Goal: Task Accomplishment & Management: Complete application form

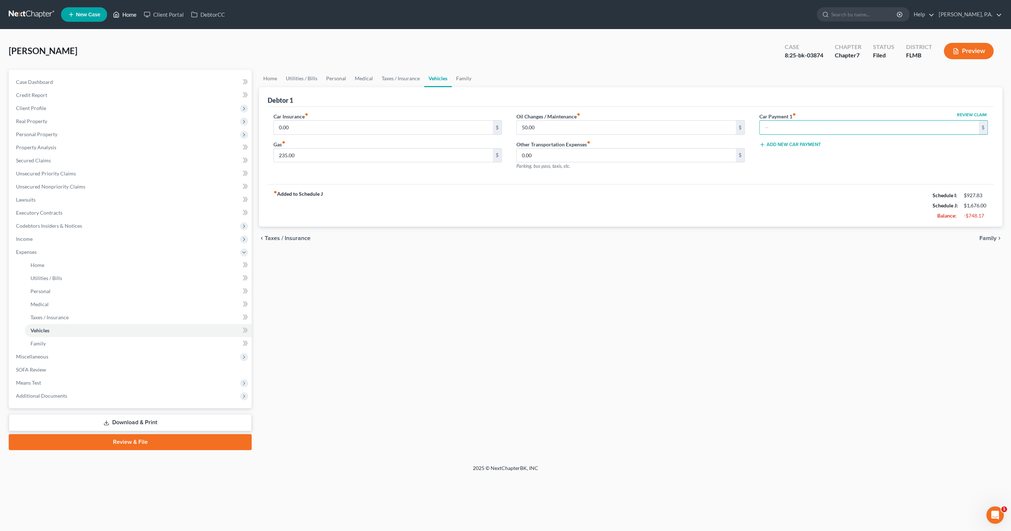
click at [129, 16] on link "Home" at bounding box center [124, 14] width 31 height 13
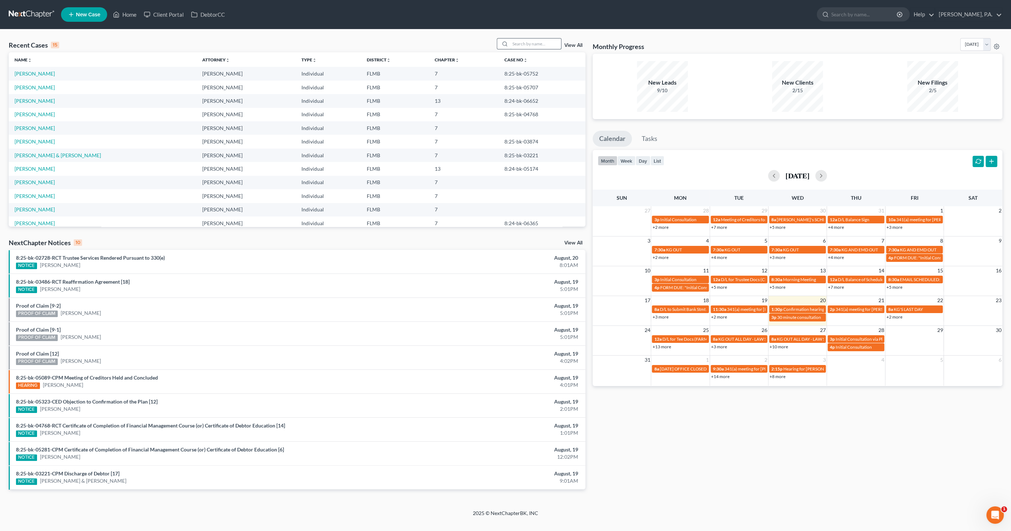
click at [540, 45] on input "search" at bounding box center [535, 43] width 51 height 11
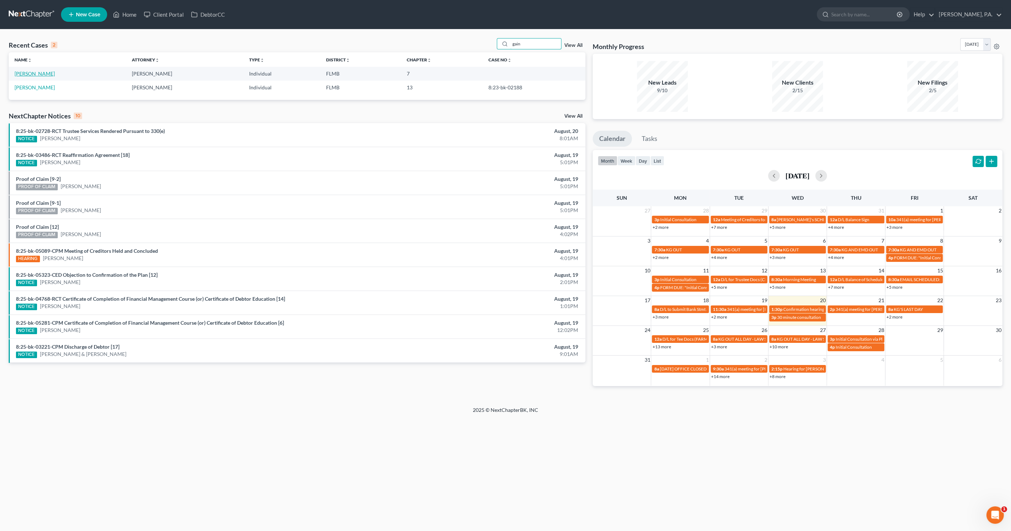
type input "gain"
click at [26, 70] on link "[PERSON_NAME]" at bounding box center [35, 73] width 40 height 6
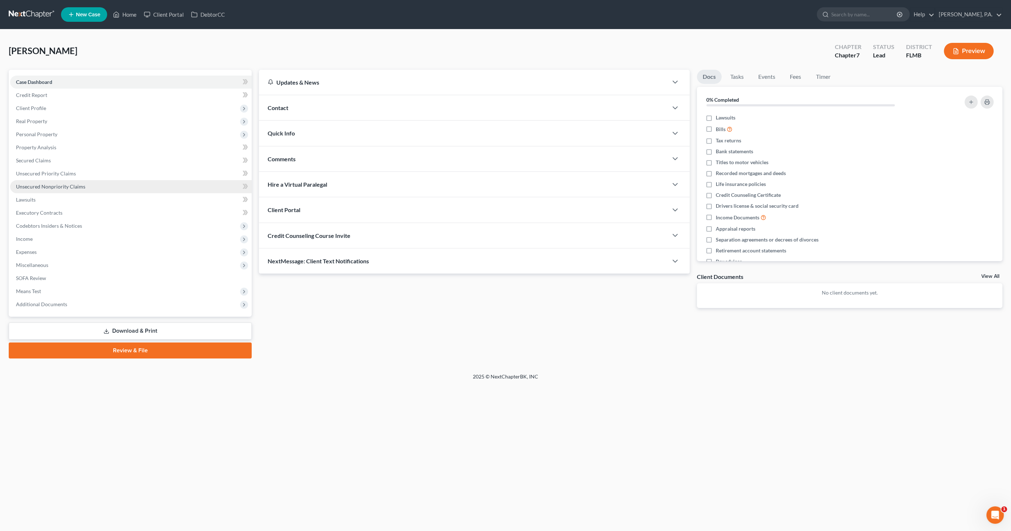
click at [40, 188] on span "Unsecured Nonpriority Claims" at bounding box center [50, 186] width 69 height 6
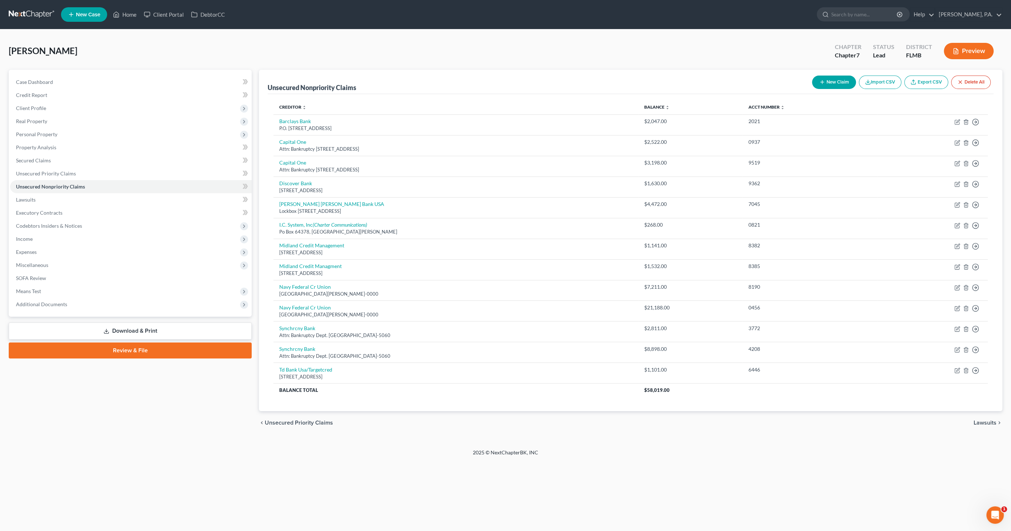
click at [834, 81] on button "New Claim" at bounding box center [834, 82] width 44 height 13
select select "0"
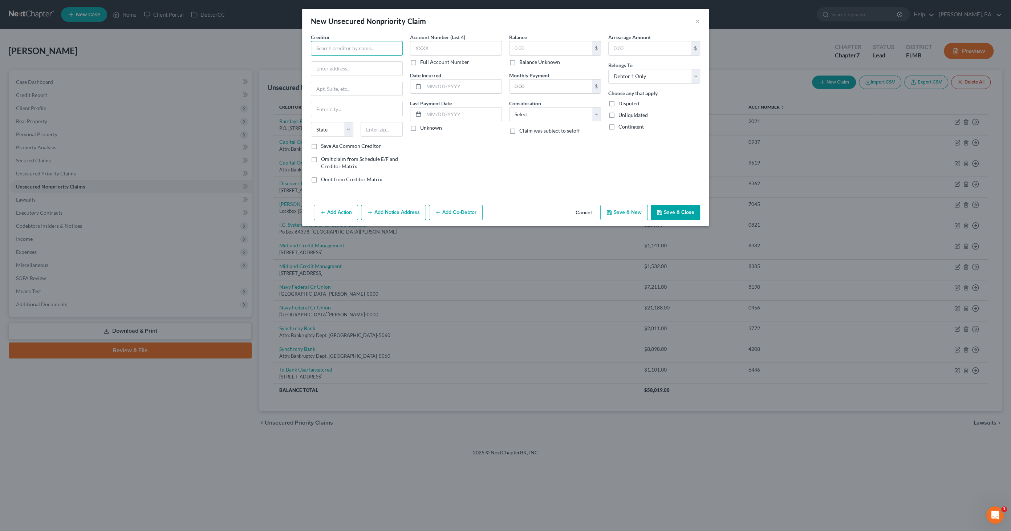
click at [360, 47] on input "text" at bounding box center [357, 48] width 92 height 15
click at [350, 71] on div "Department [GEOGRAPHIC_DATA]-0000" at bounding box center [355, 68] width 76 height 6
type input "Amscot Corporation"
type input "Department C"
type input "PO Box 25137"
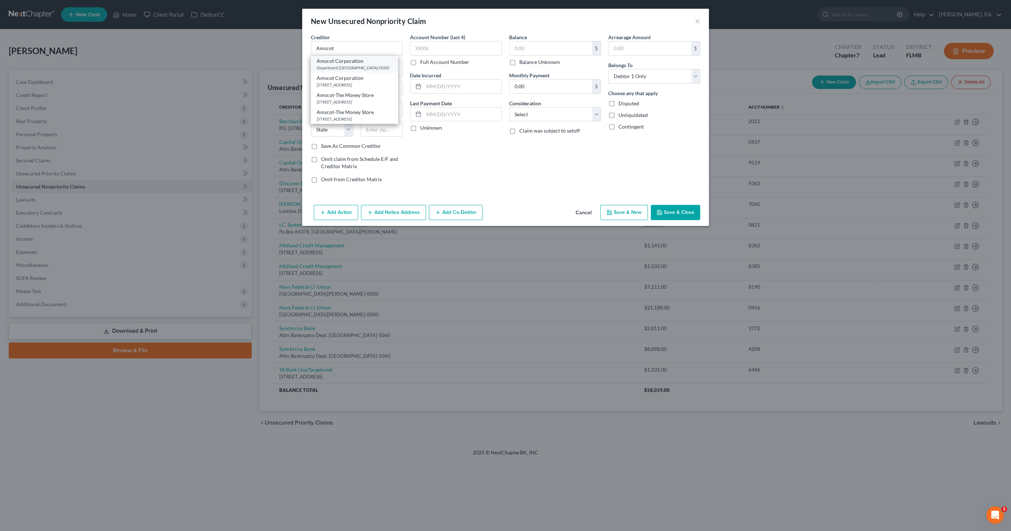
type input "[GEOGRAPHIC_DATA]"
select select "9"
type input "33622-0000"
click at [532, 63] on label "Balance Unknown" at bounding box center [539, 61] width 41 height 7
click at [527, 63] on input "Balance Unknown" at bounding box center [524, 60] width 5 height 5
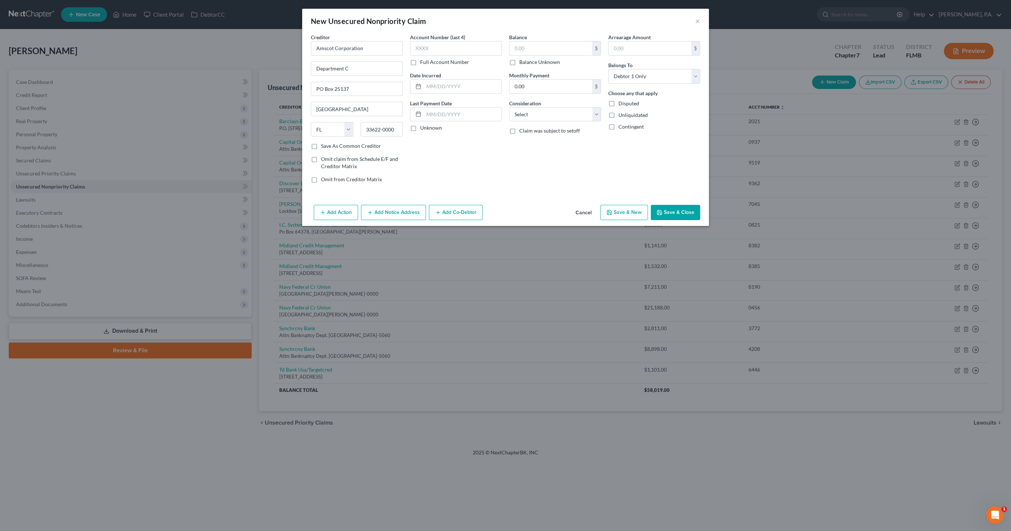
checkbox input "true"
type input "0.00"
click at [577, 115] on select "Select Cable / Satellite Services Collection Agency Credit Card Debt Debt Couns…" at bounding box center [555, 114] width 92 height 15
select select "10"
click at [509, 107] on select "Select Cable / Satellite Services Collection Agency Credit Card Debt Debt Couns…" at bounding box center [555, 114] width 92 height 15
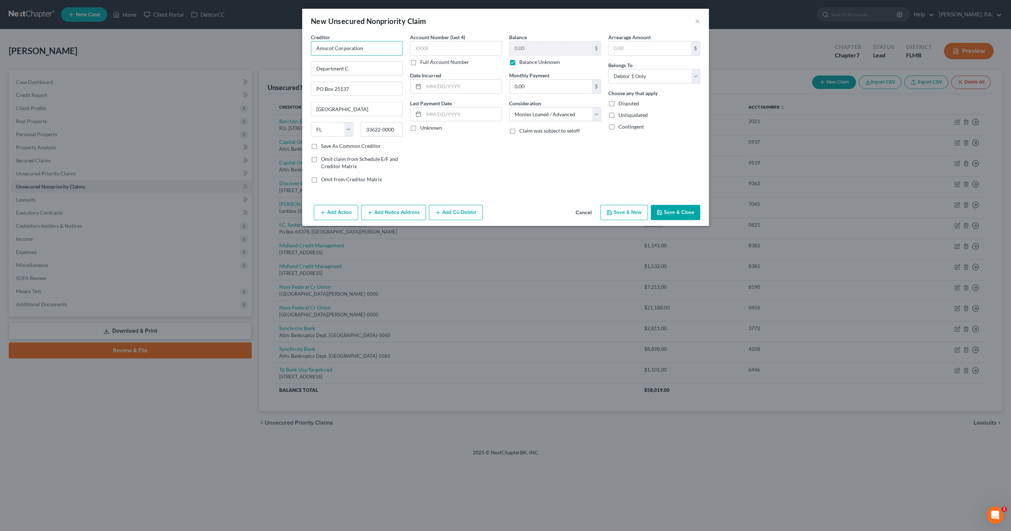
click at [374, 48] on input "Amscot Corporation" at bounding box center [357, 48] width 92 height 15
drag, startPoint x: 382, startPoint y: 46, endPoint x: 291, endPoint y: 34, distance: 91.6
click at [291, 34] on div "New Unsecured Nonpriority Claim × Creditor * Amscot Corporation Department [GEO…" at bounding box center [505, 265] width 1011 height 531
type input "Amscot"
type input "[STREET_ADDRESS]"
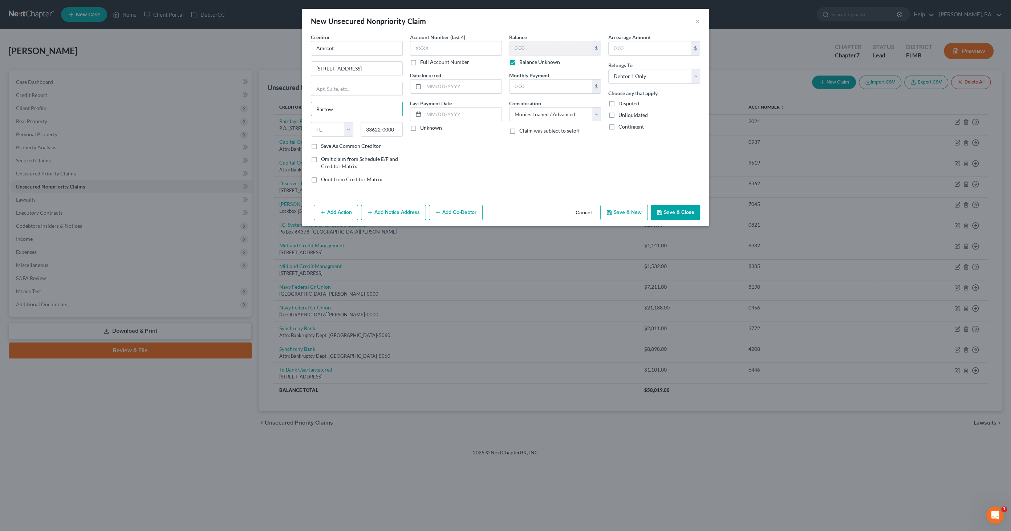
type input "Bartow"
click at [386, 127] on input "33622-0000" at bounding box center [382, 129] width 42 height 15
drag, startPoint x: 399, startPoint y: 129, endPoint x: 337, endPoint y: 127, distance: 62.1
click at [337, 127] on div "State [US_STATE] AK AR AZ CA CO CT DE DC [GEOGRAPHIC_DATA] [GEOGRAPHIC_DATA] GU…" at bounding box center [356, 132] width 99 height 20
type input "33830"
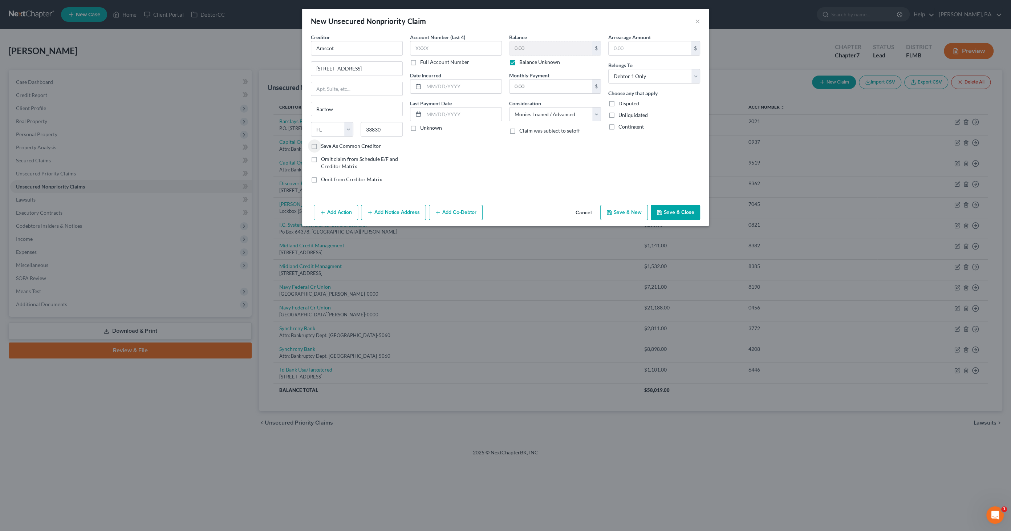
click at [659, 210] on polyline "button" at bounding box center [659, 210] width 2 height 1
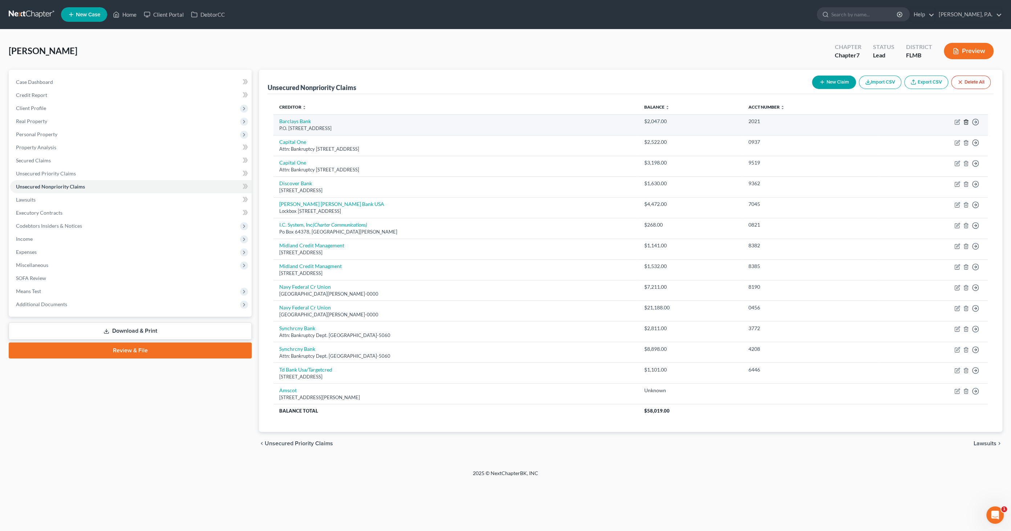
click at [967, 119] on icon "button" at bounding box center [966, 122] width 6 height 6
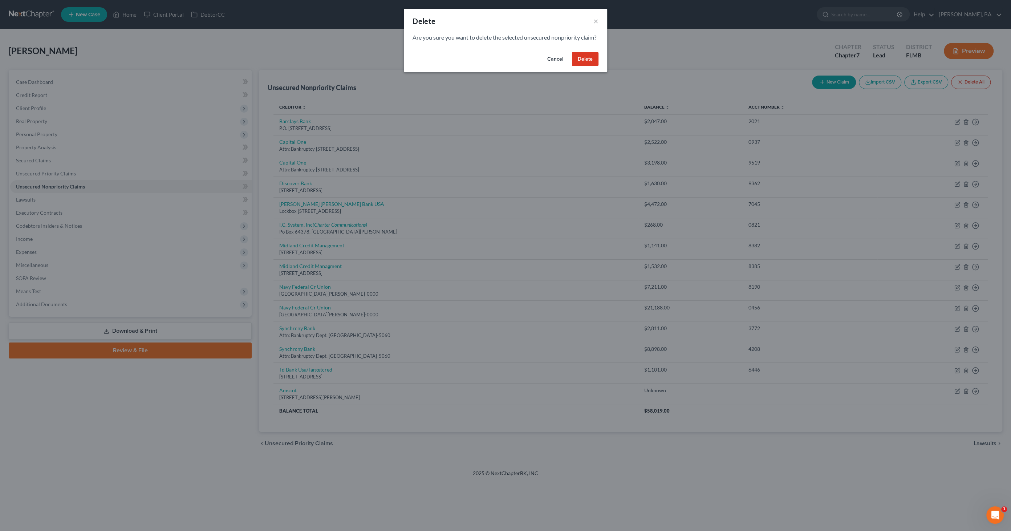
click at [575, 66] on button "Delete" at bounding box center [585, 59] width 27 height 15
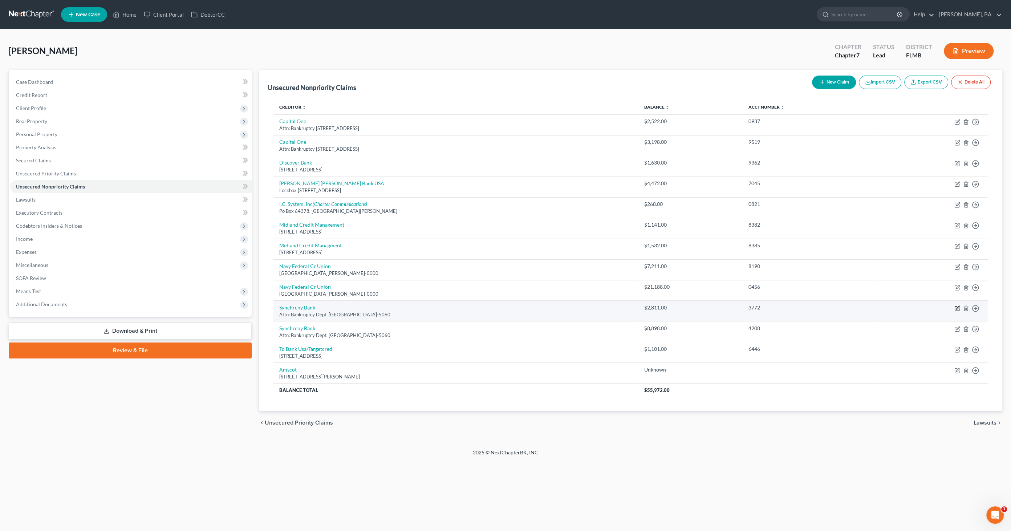
click at [959, 305] on icon "button" at bounding box center [957, 308] width 6 height 6
select select "9"
select select "14"
select select "0"
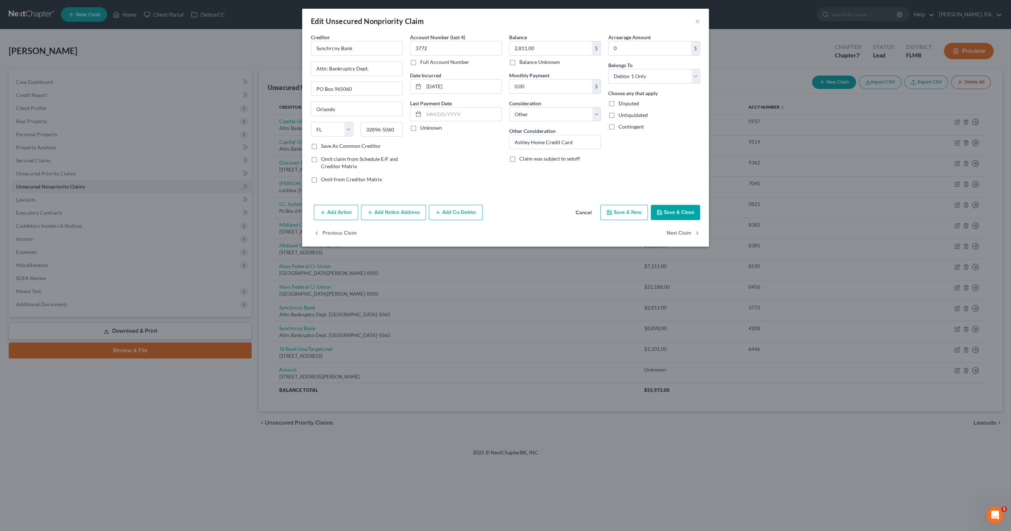
click at [584, 212] on button "Cancel" at bounding box center [584, 213] width 28 height 15
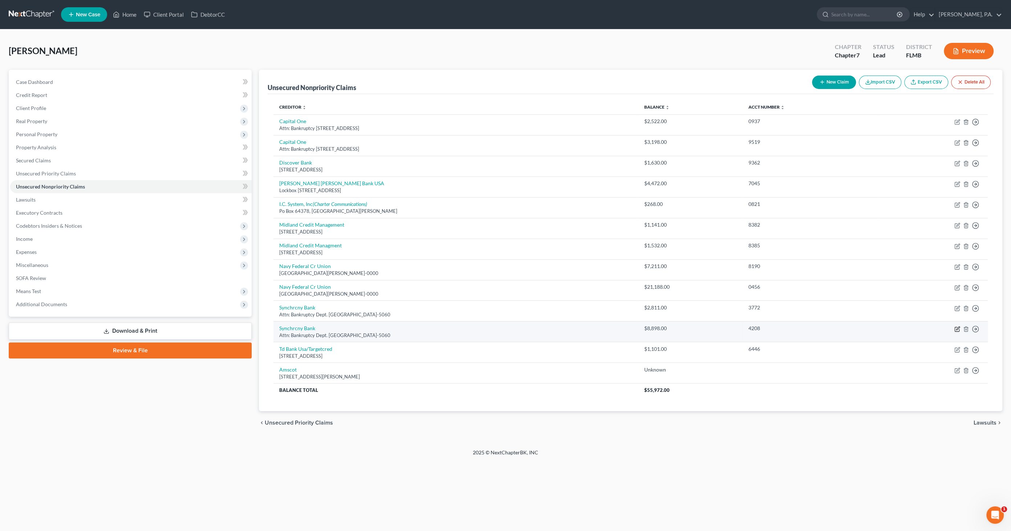
click at [956, 327] on icon "button" at bounding box center [957, 329] width 6 height 6
select select "9"
select select "14"
select select "0"
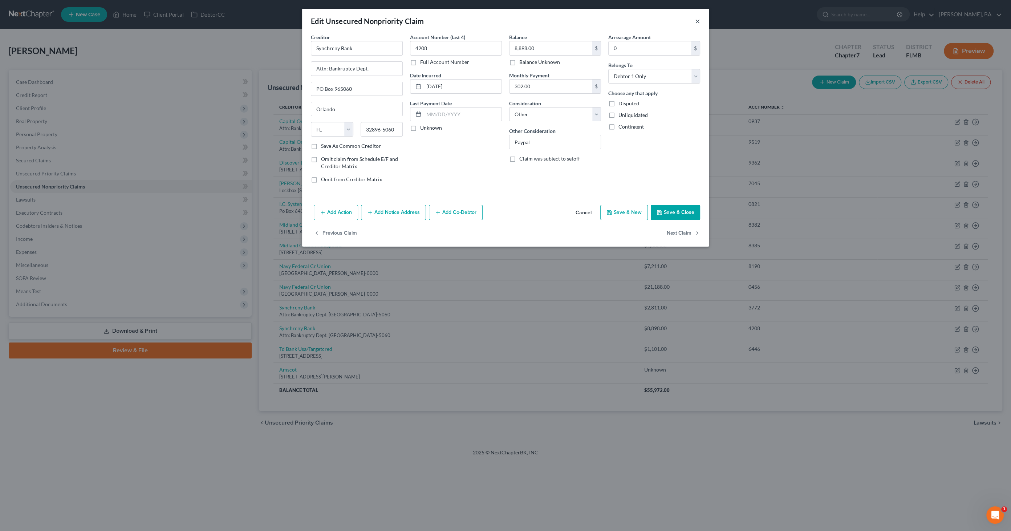
click at [697, 19] on button "×" at bounding box center [697, 21] width 5 height 9
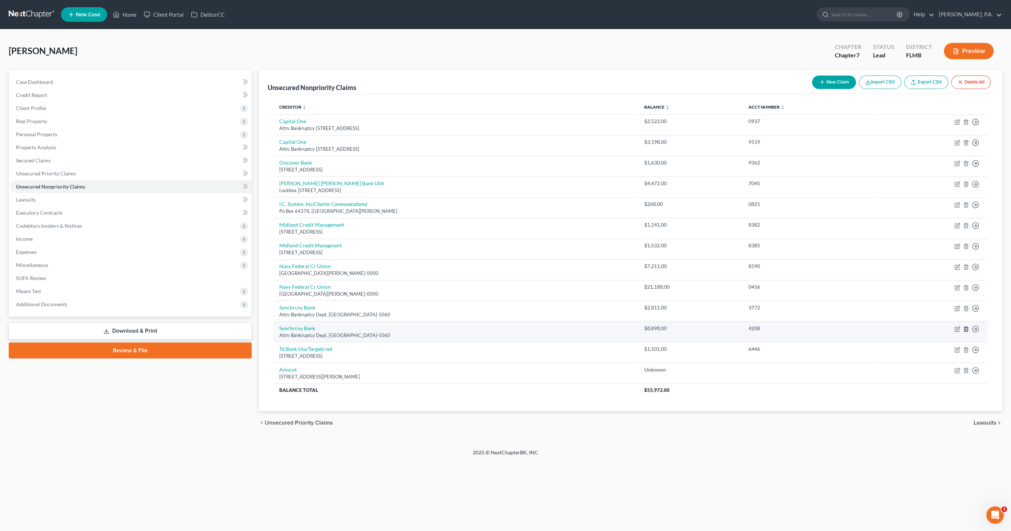
click at [965, 327] on icon "button" at bounding box center [966, 329] width 6 height 6
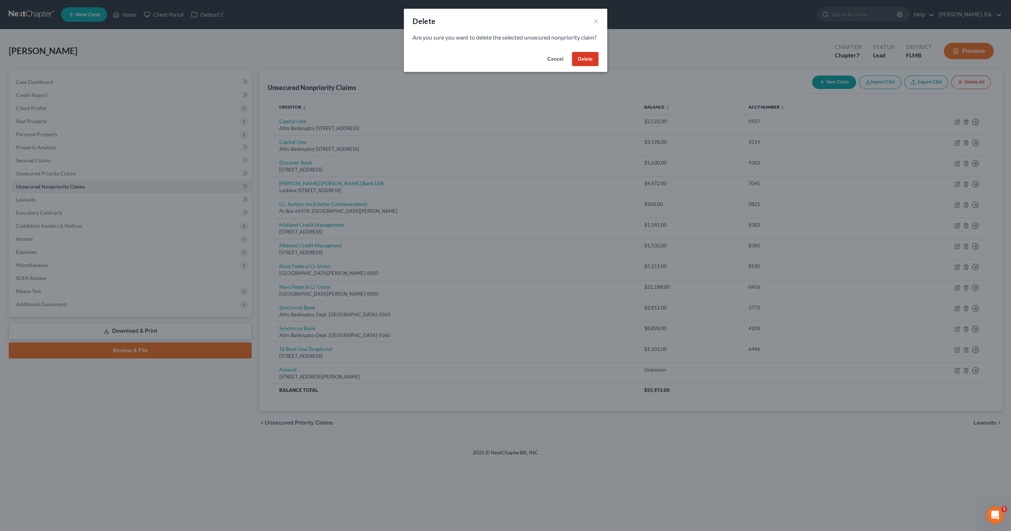
click at [583, 66] on button "Delete" at bounding box center [585, 59] width 27 height 15
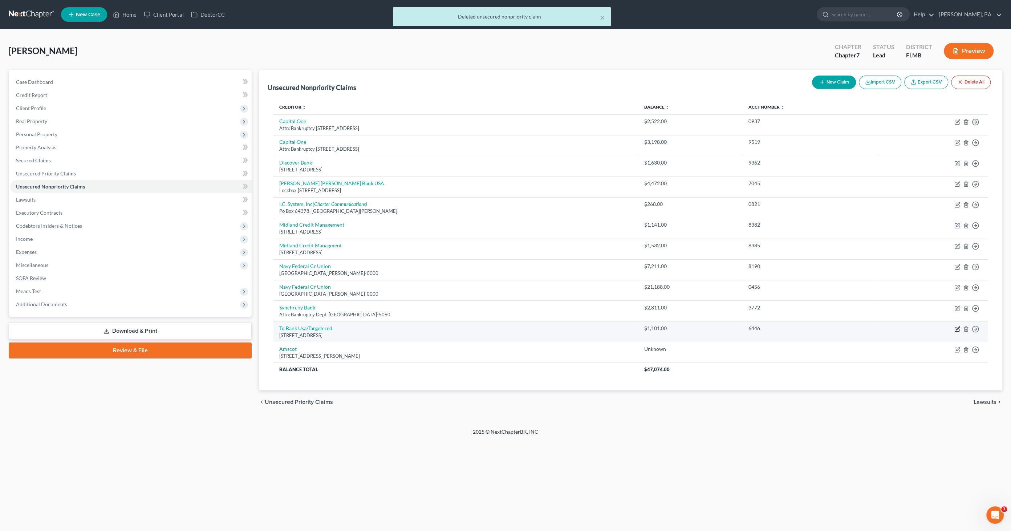
click at [958, 328] on icon "button" at bounding box center [957, 328] width 3 height 3
select select "24"
select select "2"
select select "0"
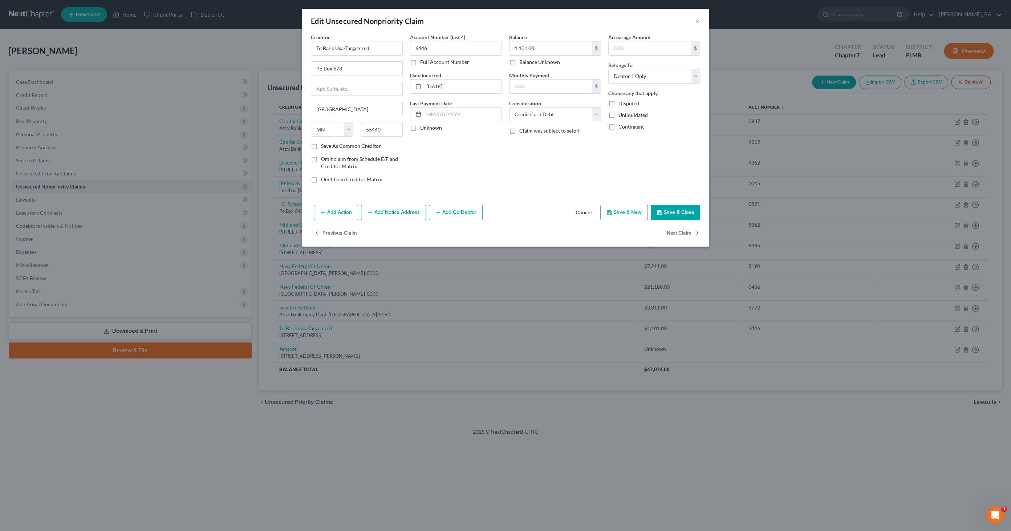
click at [399, 209] on button "Add Notice Address" at bounding box center [393, 212] width 65 height 15
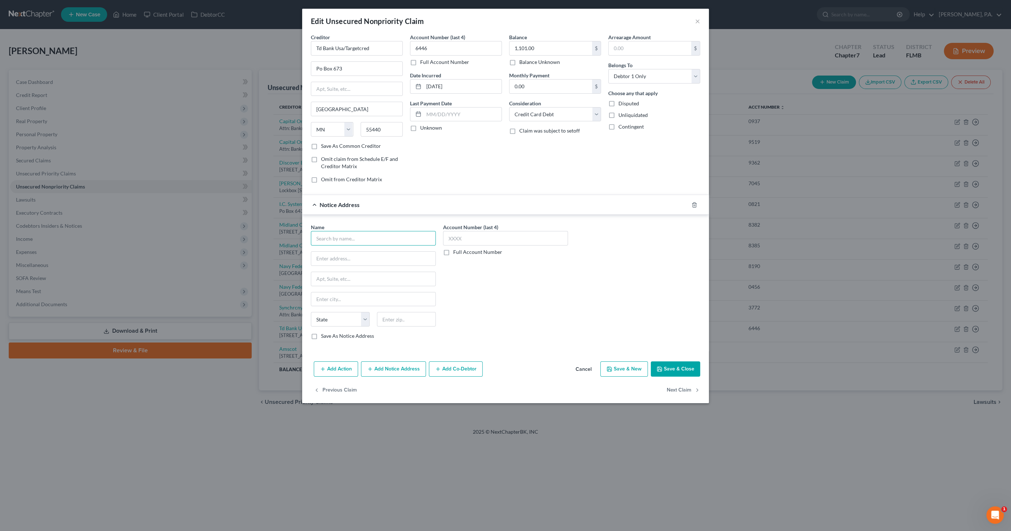
click at [380, 235] on input "text" at bounding box center [373, 238] width 125 height 15
type input "[PERSON_NAME] [PERSON_NAME] LLP"
type input "[STREET_ADDRESS][PERSON_NAME]"
type input "[GEOGRAPHIC_DATA]"
select select "9"
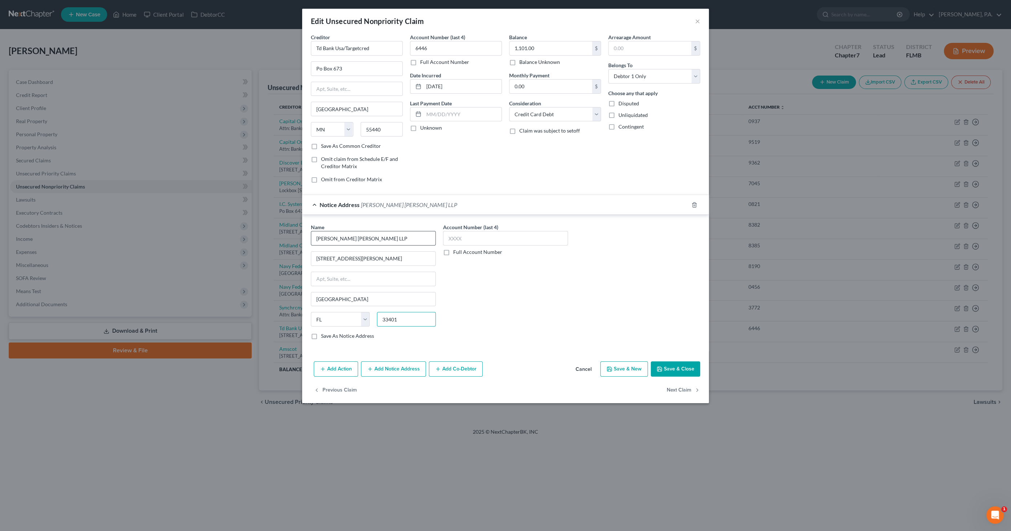
type input "33401"
click at [691, 369] on button "Save & Close" at bounding box center [675, 368] width 49 height 15
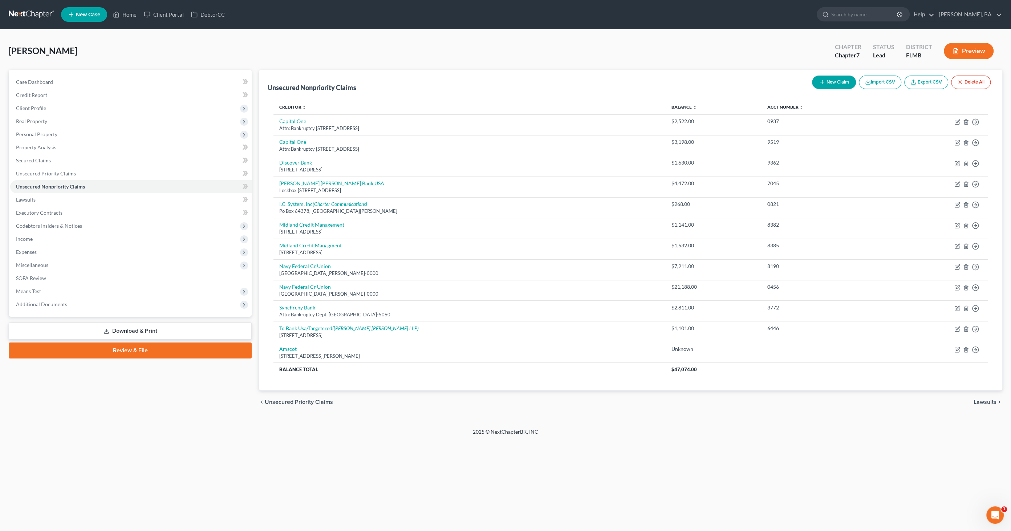
click at [141, 353] on link "Review & File" at bounding box center [130, 350] width 243 height 16
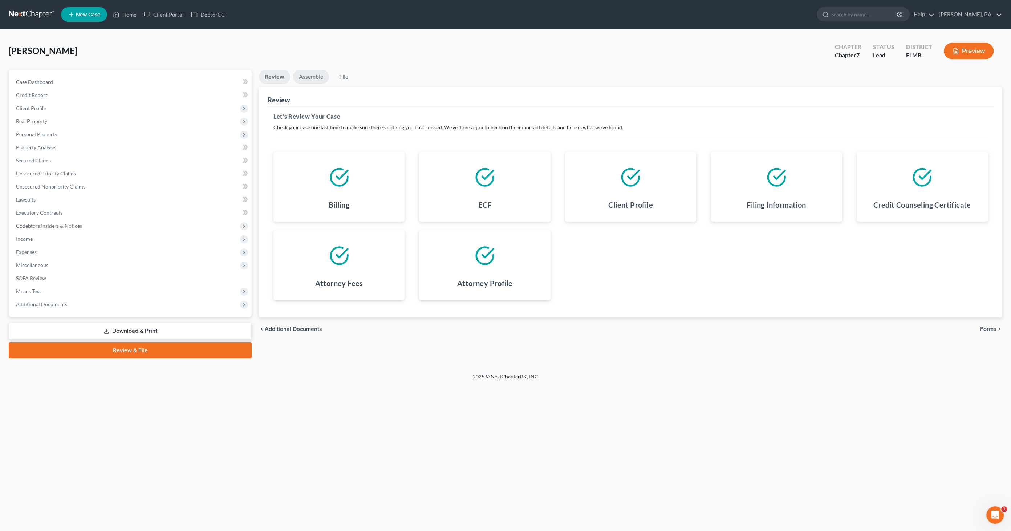
click at [316, 76] on link "Assemble" at bounding box center [311, 77] width 36 height 14
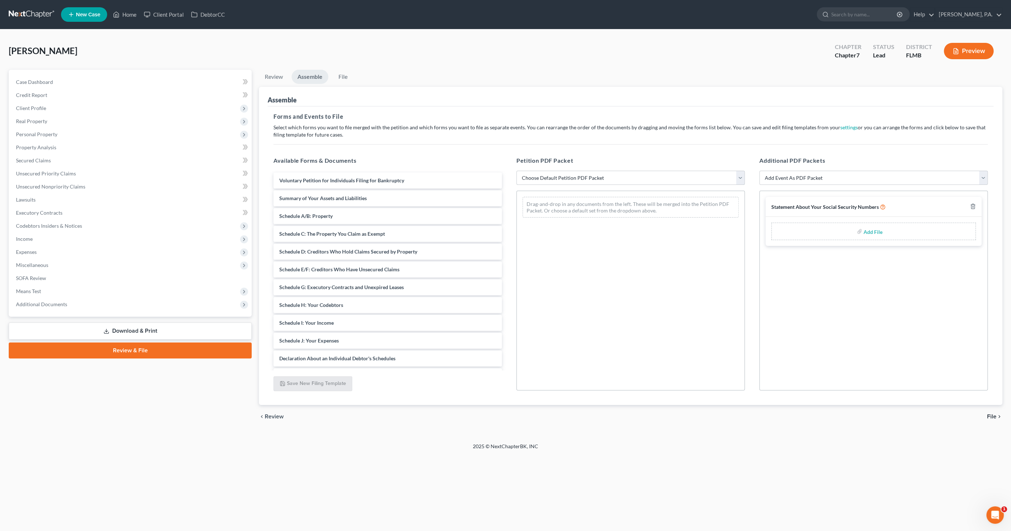
click at [551, 173] on select "Choose Default Petition PDF Packet Complete Bankruptcy Petition (all forms and …" at bounding box center [630, 178] width 228 height 15
select select "1"
click at [516, 171] on select "Choose Default Petition PDF Packet Complete Bankruptcy Petition (all forms and …" at bounding box center [630, 178] width 228 height 15
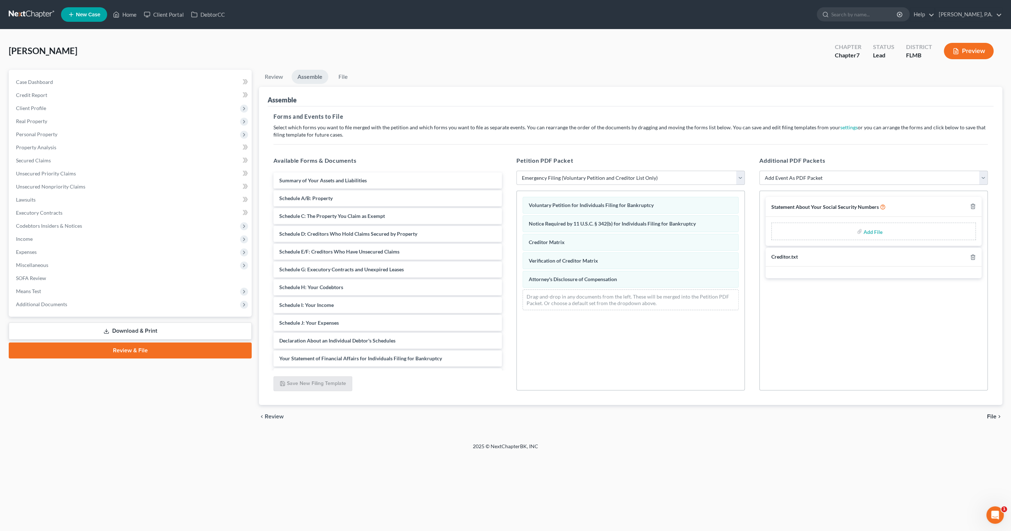
click at [989, 414] on span "File" at bounding box center [991, 417] width 9 height 6
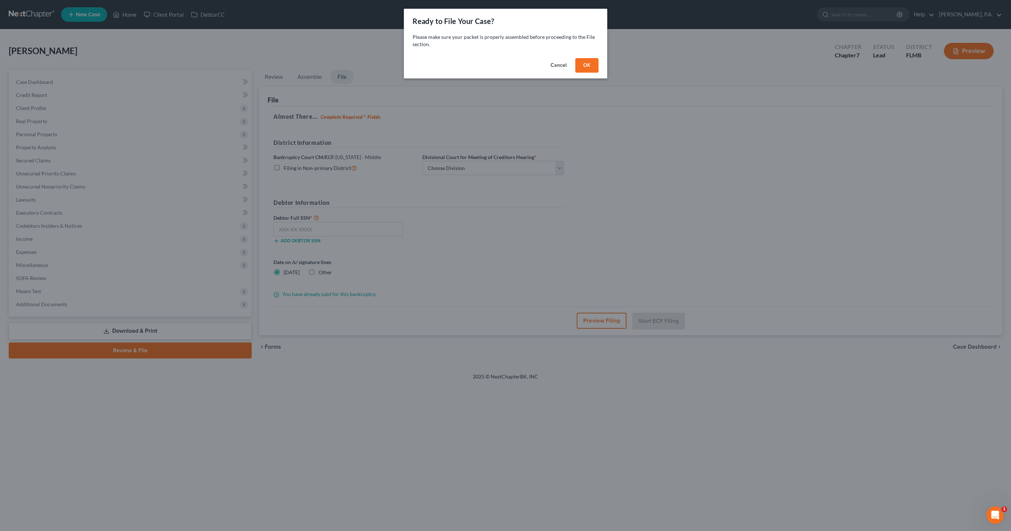
click at [596, 69] on button "OK" at bounding box center [586, 65] width 23 height 15
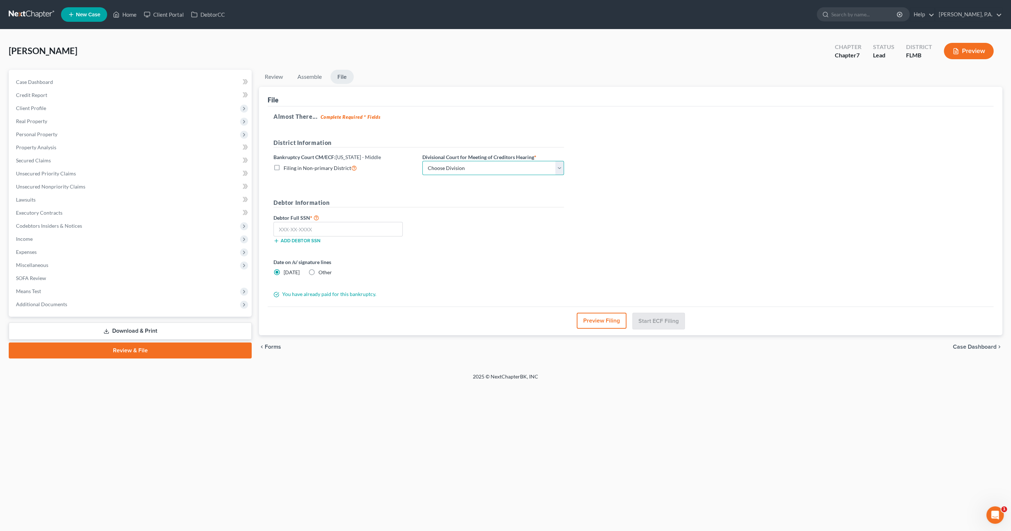
click at [446, 162] on select "Choose Division [GEOGRAPHIC_DATA][PERSON_NAME] [GEOGRAPHIC_DATA] [GEOGRAPHIC_DA…" at bounding box center [493, 168] width 142 height 15
select select "3"
click at [422, 161] on select "Choose Division [GEOGRAPHIC_DATA][PERSON_NAME] [GEOGRAPHIC_DATA] [GEOGRAPHIC_DA…" at bounding box center [493, 168] width 142 height 15
click at [369, 226] on input "text" at bounding box center [337, 229] width 129 height 15
type input "594-63-6573"
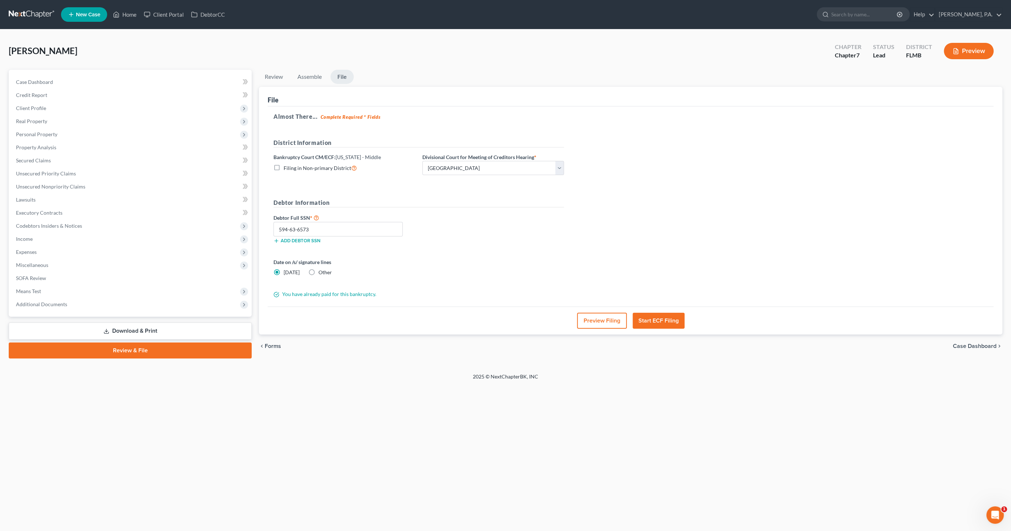
click at [594, 322] on button "Preview Filing" at bounding box center [602, 321] width 50 height 16
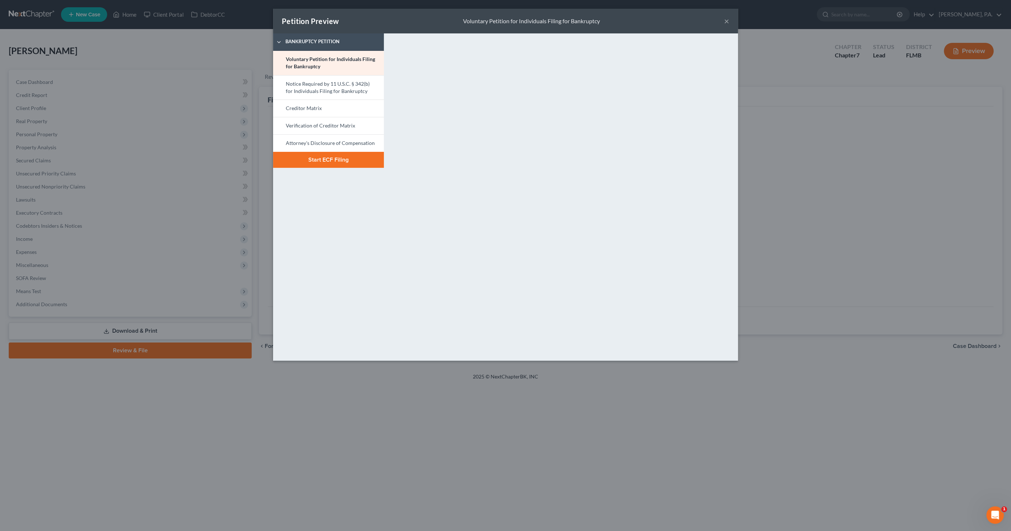
click at [327, 160] on button "Start ECF Filing" at bounding box center [328, 160] width 111 height 16
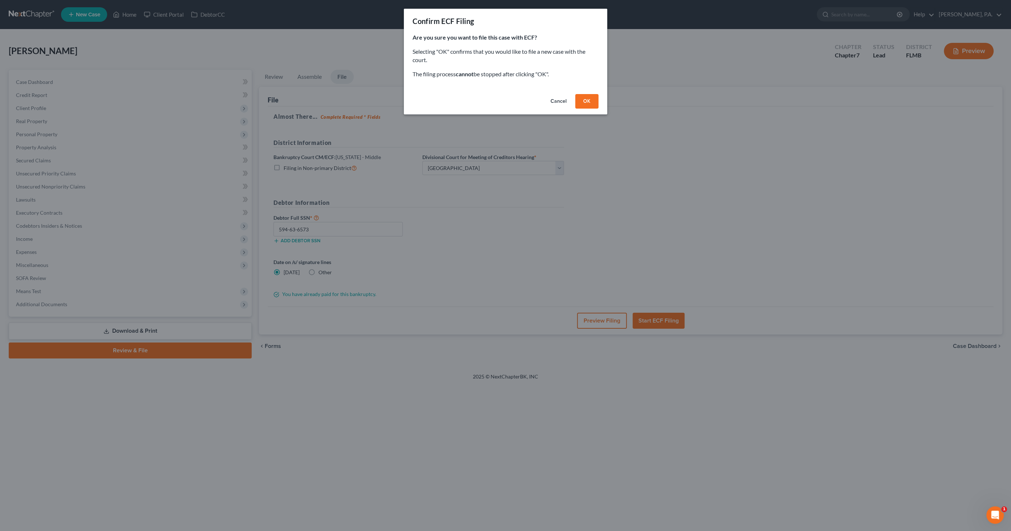
click at [588, 103] on button "OK" at bounding box center [586, 101] width 23 height 15
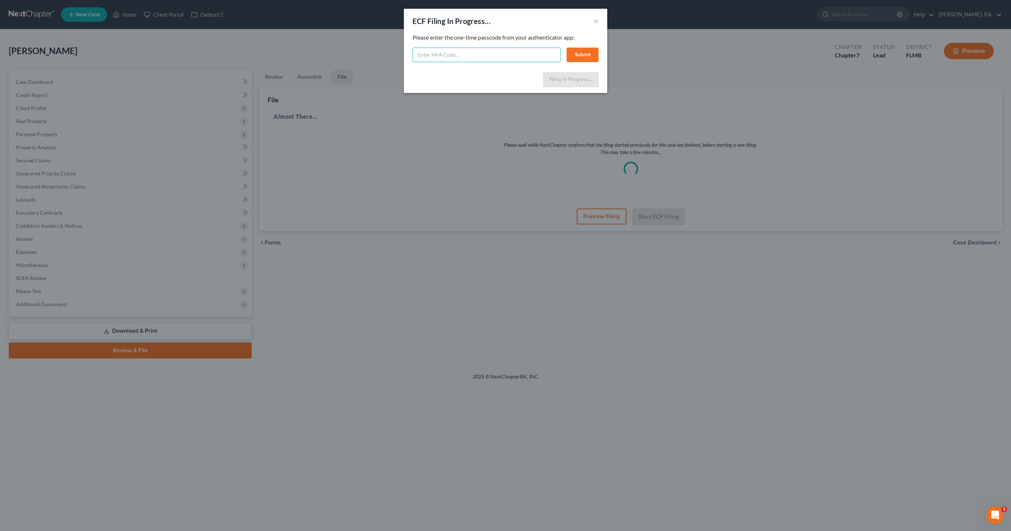
click at [442, 53] on input "text" at bounding box center [487, 55] width 148 height 15
type input "1"
type input "911149"
click at [579, 53] on button "Submit" at bounding box center [583, 55] width 32 height 15
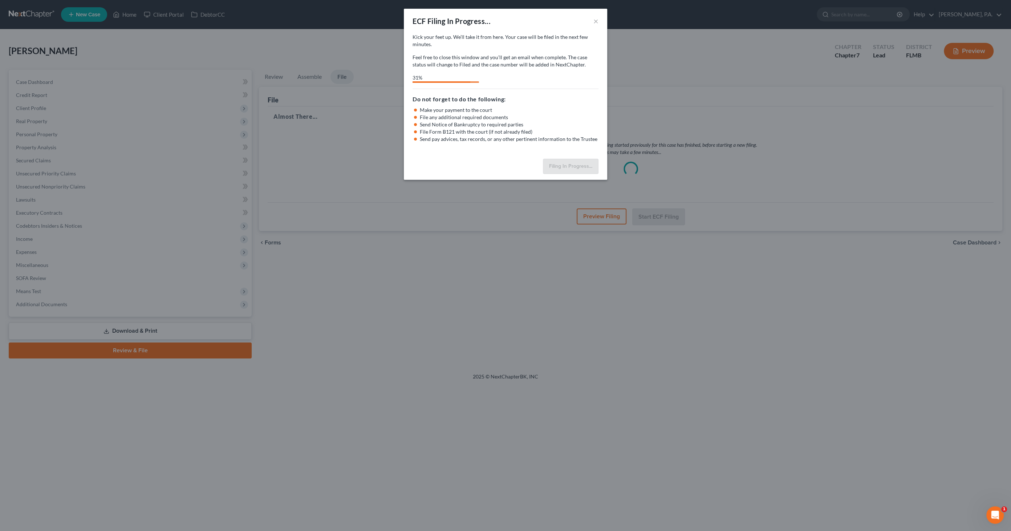
select select "3"
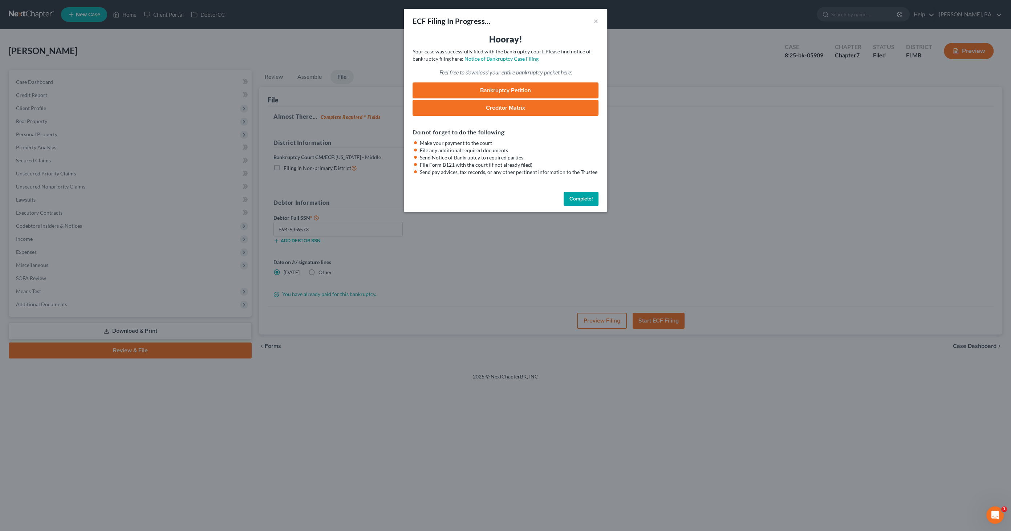
click at [518, 90] on link "Bankruptcy Petition" at bounding box center [506, 90] width 186 height 16
click at [575, 200] on button "Complete!" at bounding box center [581, 199] width 35 height 15
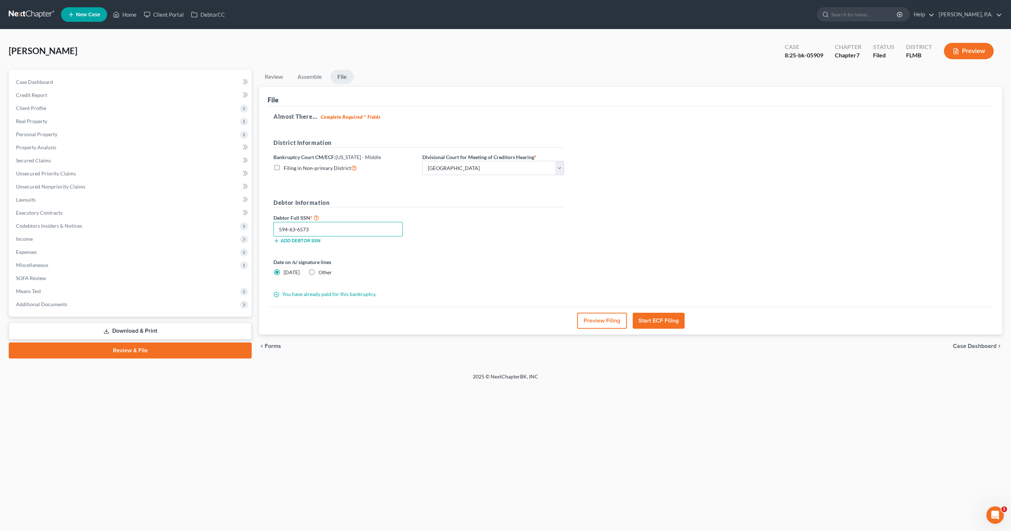
drag, startPoint x: 314, startPoint y: 227, endPoint x: 276, endPoint y: 229, distance: 37.8
click at [276, 229] on input "594-63-6573" at bounding box center [337, 229] width 129 height 15
click at [973, 344] on span "Case Dashboard" at bounding box center [975, 346] width 44 height 6
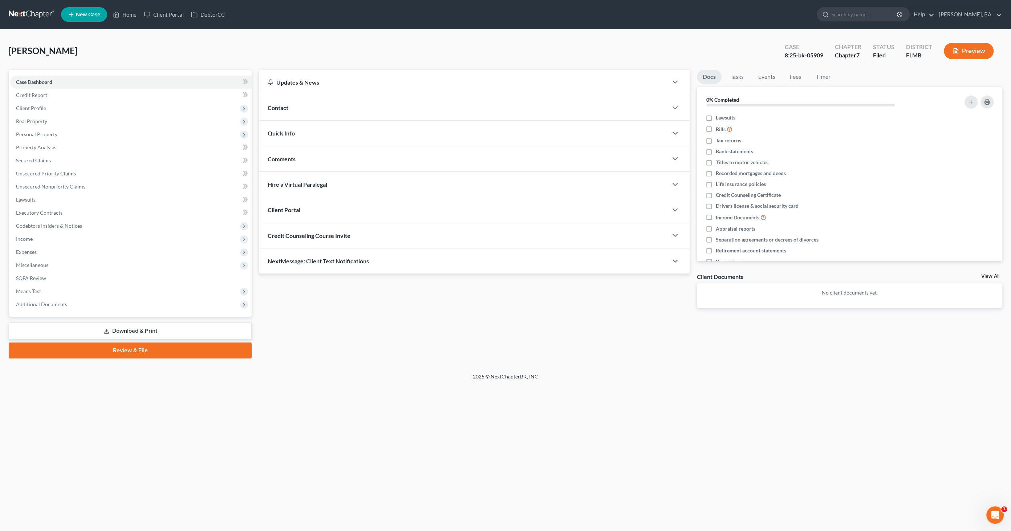
click at [121, 331] on link "Download & Print" at bounding box center [130, 331] width 243 height 17
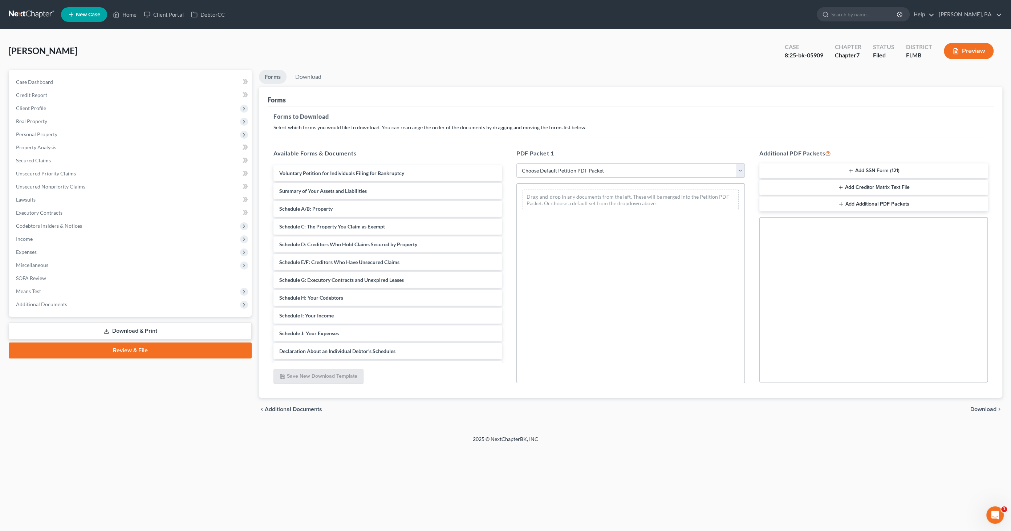
click at [850, 165] on button "Add SSN Form (121)" at bounding box center [873, 170] width 228 height 15
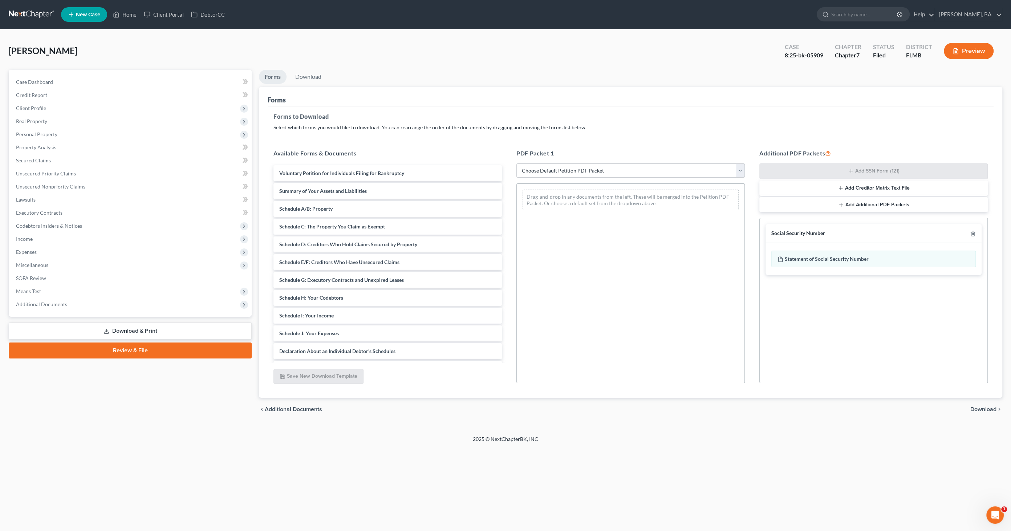
click at [976, 409] on span "Download" at bounding box center [983, 409] width 26 height 6
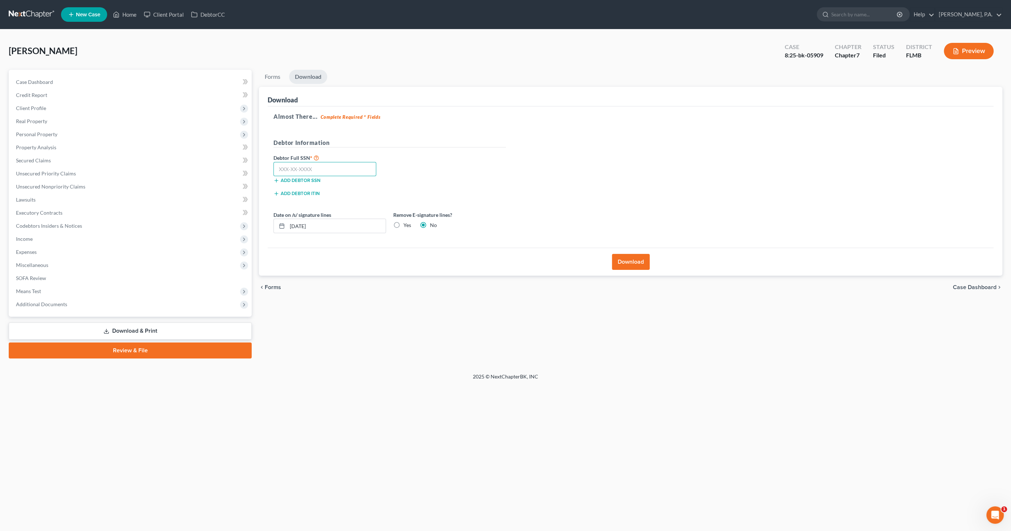
click at [286, 169] on input "text" at bounding box center [324, 169] width 103 height 15
paste input "594-63-6573"
type input "594-63-6573"
click at [636, 262] on button "Download" at bounding box center [631, 262] width 38 height 16
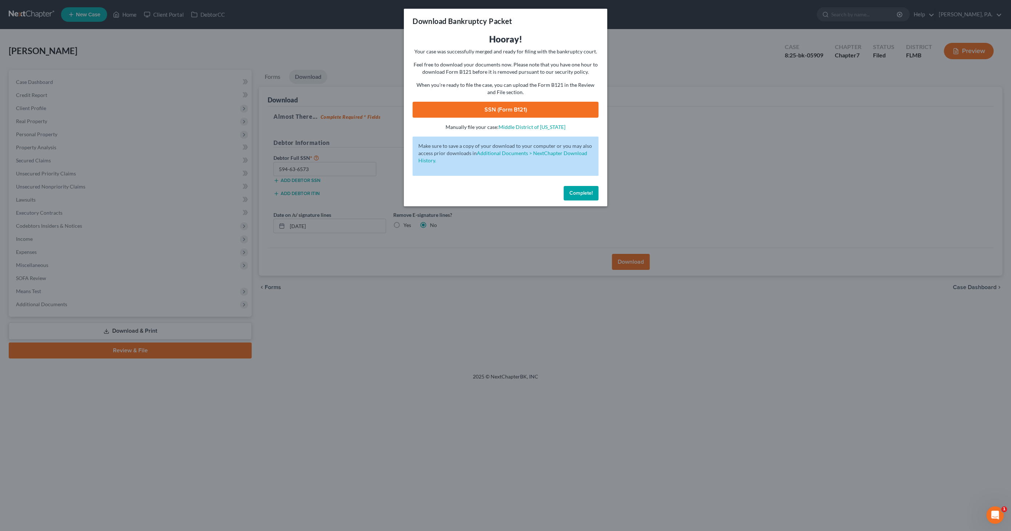
click at [508, 112] on link "SSN (Form B121)" at bounding box center [506, 110] width 186 height 16
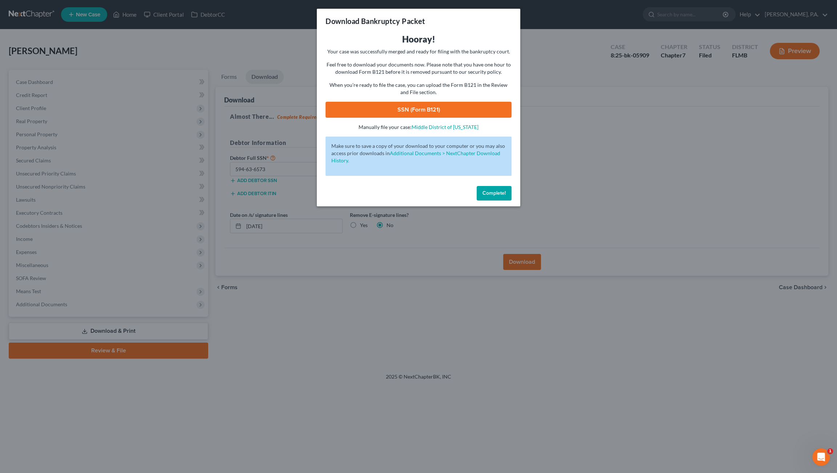
click at [504, 195] on span "Complete!" at bounding box center [493, 193] width 23 height 6
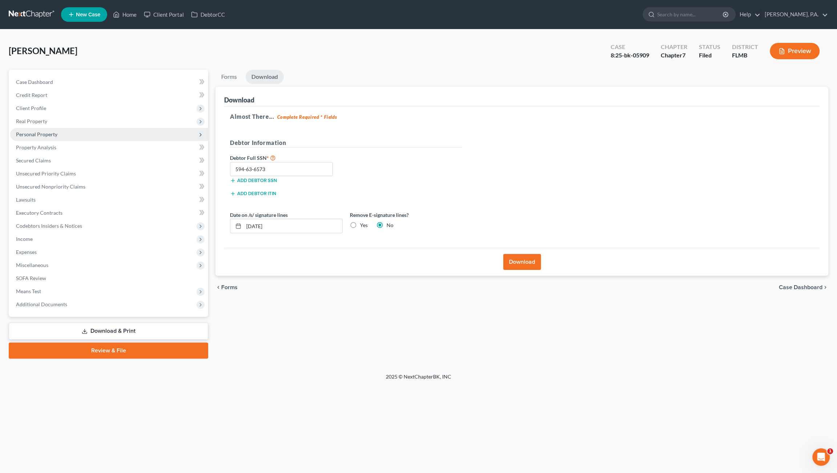
click at [32, 133] on span "Personal Property" at bounding box center [36, 134] width 41 height 6
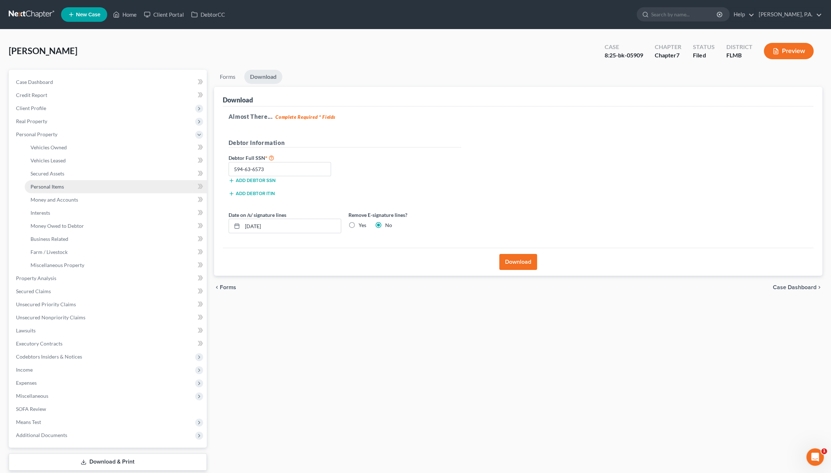
click at [48, 185] on span "Personal Items" at bounding box center [47, 186] width 33 height 6
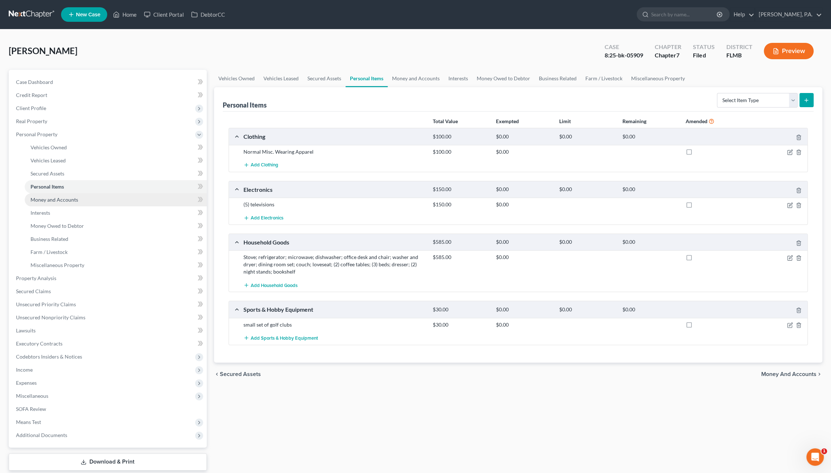
click at [53, 202] on span "Money and Accounts" at bounding box center [55, 199] width 48 height 6
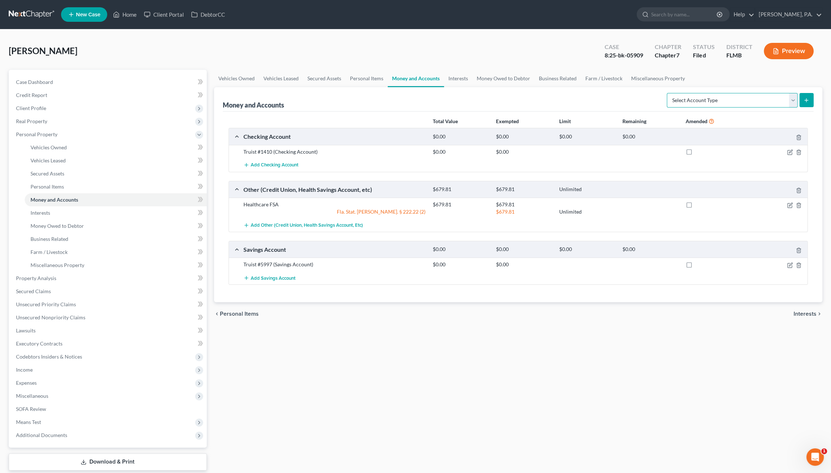
click at [790, 100] on select "Select Account Type Brokerage Cash on Hand Certificates of Deposit Checking Acc…" at bounding box center [731, 100] width 131 height 15
select select "other"
click at [668, 93] on select "Select Account Type Brokerage Cash on Hand Certificates of Deposit Checking Acc…" at bounding box center [731, 100] width 131 height 15
click at [803, 99] on icon "submit" at bounding box center [806, 100] width 6 height 6
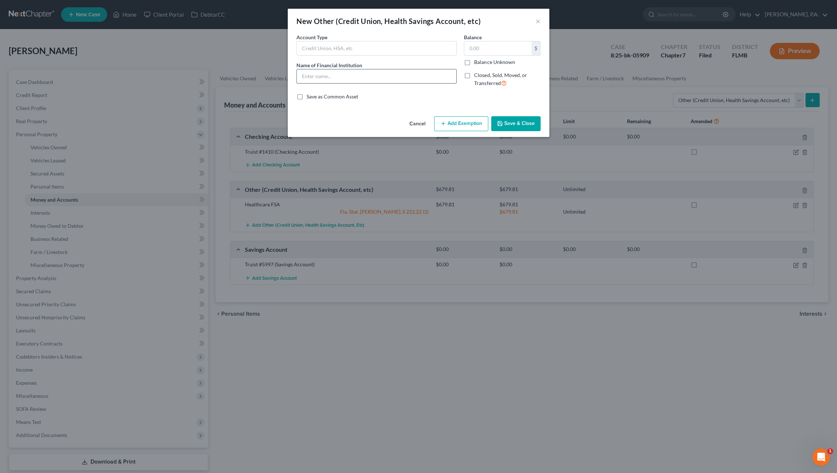
click at [352, 73] on input "text" at bounding box center [376, 76] width 159 height 14
type input "Cash App"
click at [493, 50] on input "text" at bounding box center [497, 48] width 67 height 14
type input "0.00"
click at [510, 118] on button "Save & Close" at bounding box center [515, 123] width 49 height 15
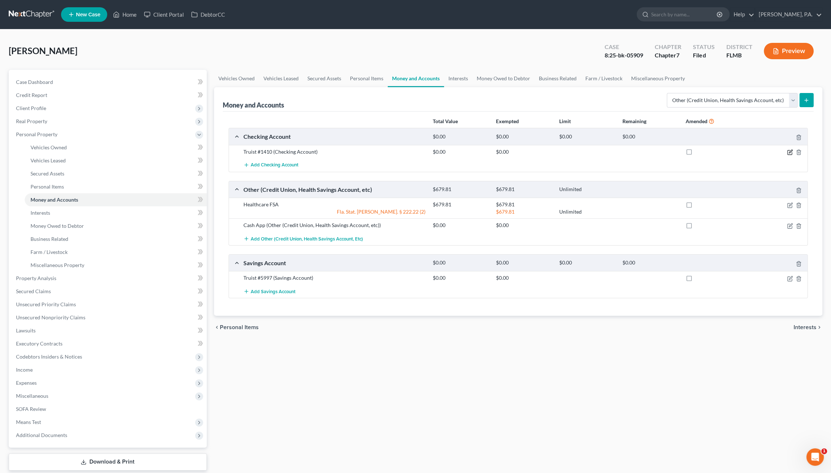
click at [790, 151] on icon "button" at bounding box center [790, 152] width 6 height 6
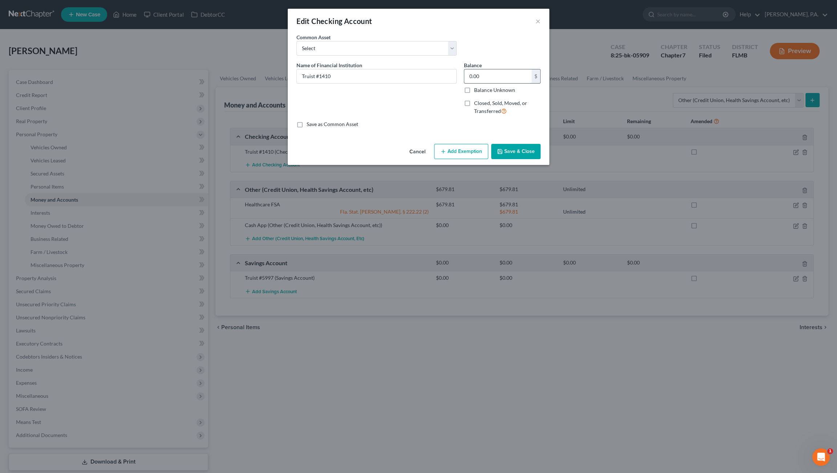
click at [489, 78] on input "0.00" at bounding box center [497, 76] width 67 height 14
type input "45.40"
click at [468, 152] on button "Add Exemption" at bounding box center [461, 151] width 54 height 15
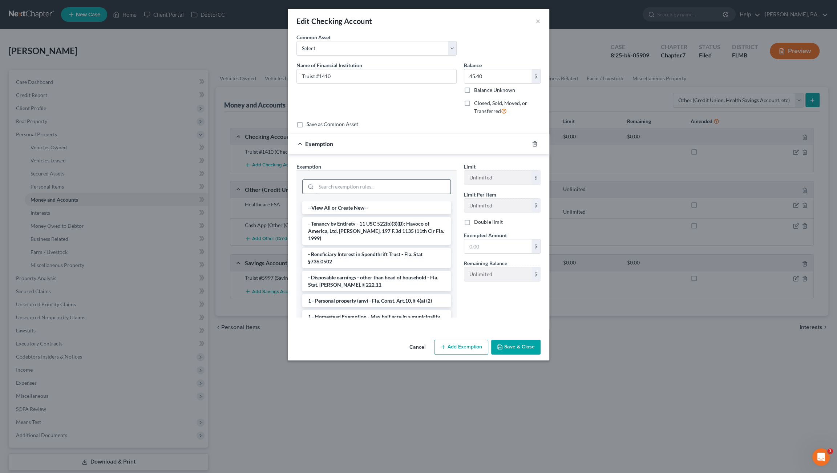
click at [383, 181] on input "search" at bounding box center [383, 187] width 134 height 14
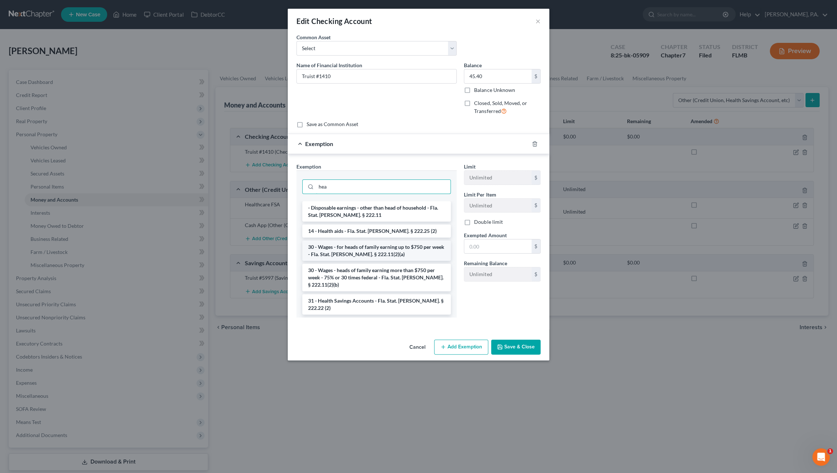
type input "hea"
click at [360, 252] on li "30 - Wages - for heads of family earning up to $750 per week - Fla. Stat. [PERS…" at bounding box center [376, 250] width 149 height 20
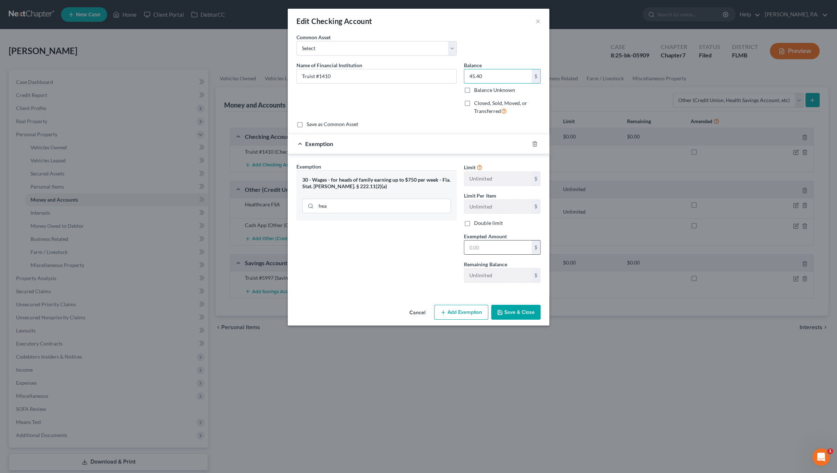
click at [488, 247] on input "text" at bounding box center [497, 247] width 67 height 14
paste input "45.40"
type input "45.40"
click at [519, 312] on button "Save & Close" at bounding box center [515, 312] width 49 height 15
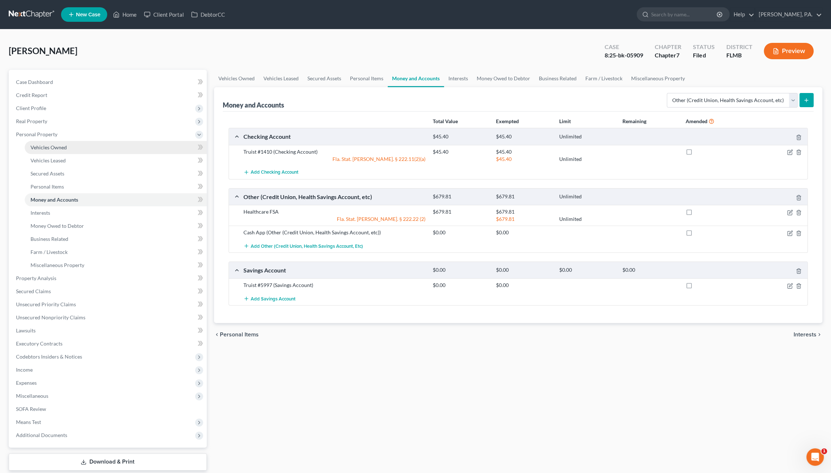
click at [49, 146] on span "Vehicles Owned" at bounding box center [49, 147] width 36 height 6
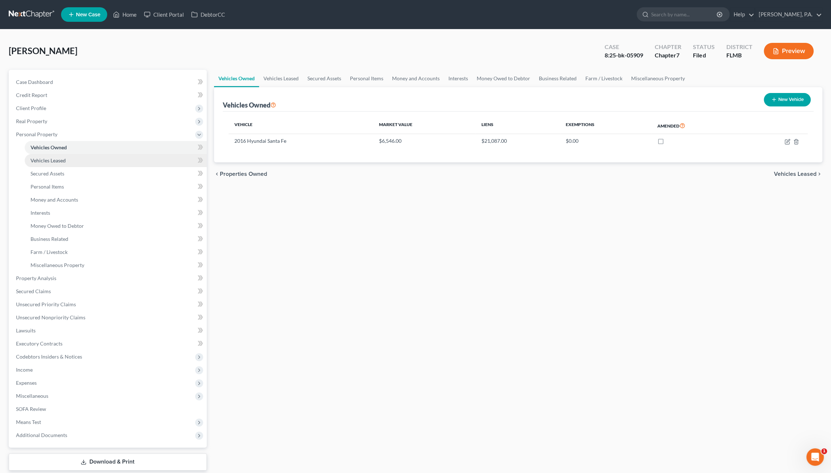
click at [72, 157] on link "Vehicles Leased" at bounding box center [116, 160] width 182 height 13
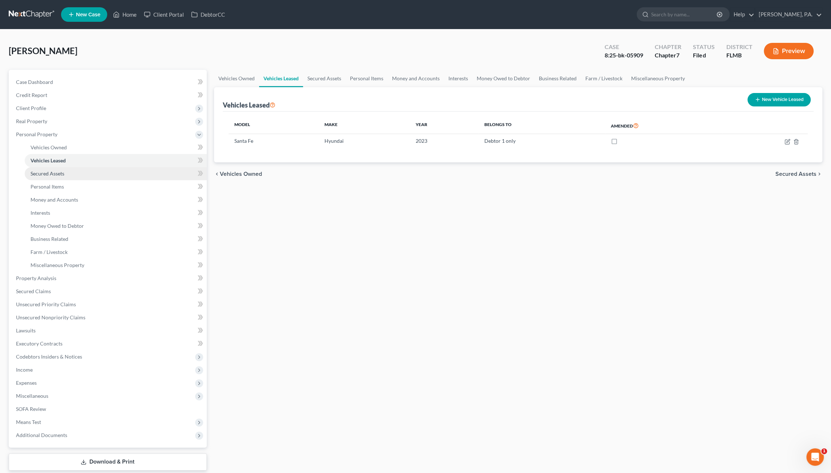
click at [66, 171] on link "Secured Assets" at bounding box center [116, 173] width 182 height 13
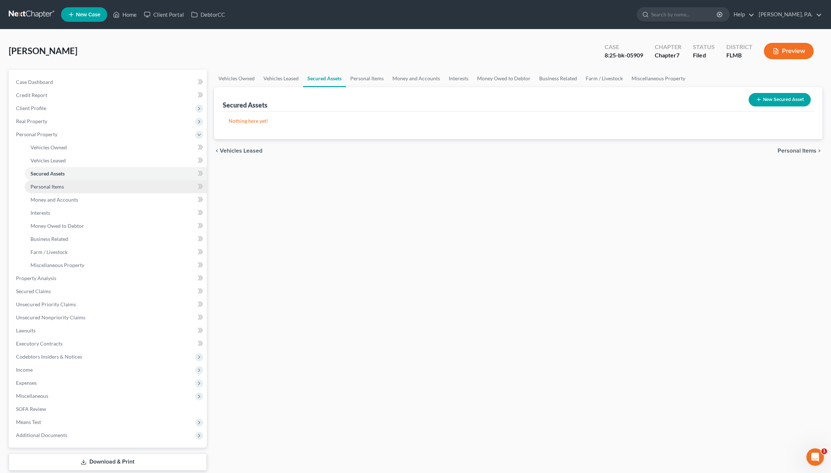
click at [60, 188] on span "Personal Items" at bounding box center [47, 186] width 33 height 6
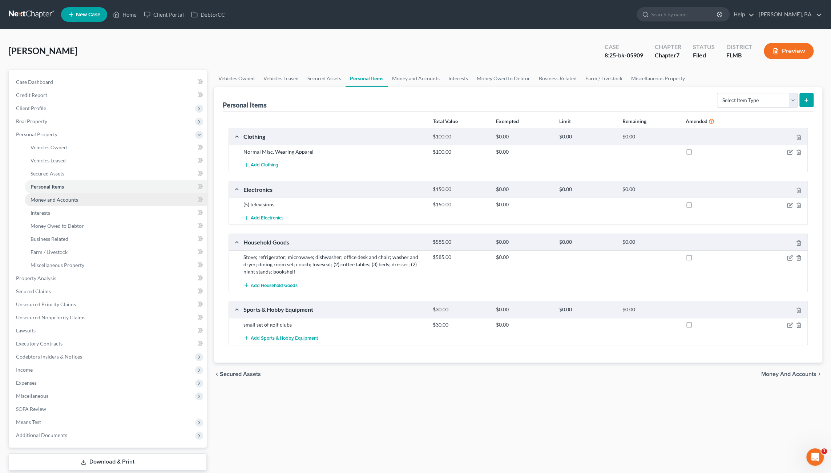
click at [57, 201] on span "Money and Accounts" at bounding box center [55, 199] width 48 height 6
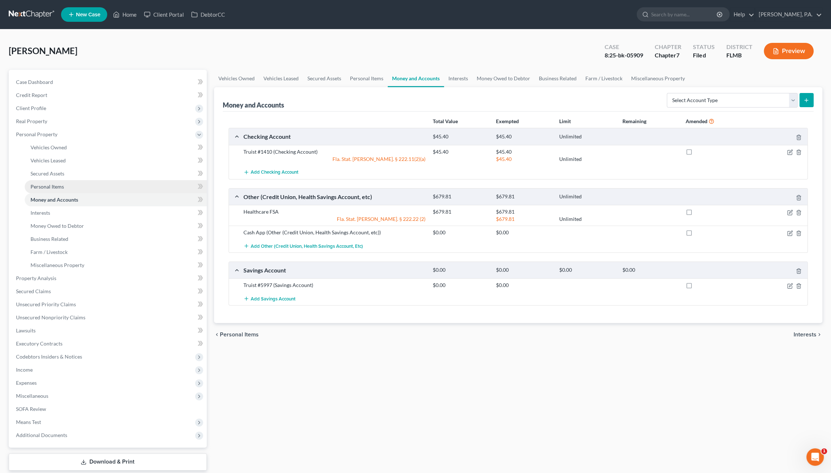
click at [51, 186] on span "Personal Items" at bounding box center [47, 186] width 33 height 6
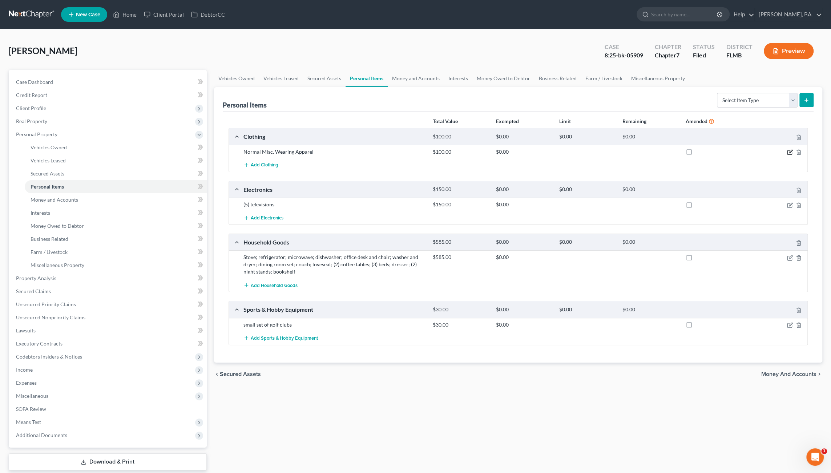
click at [789, 150] on icon "button" at bounding box center [789, 151] width 3 height 3
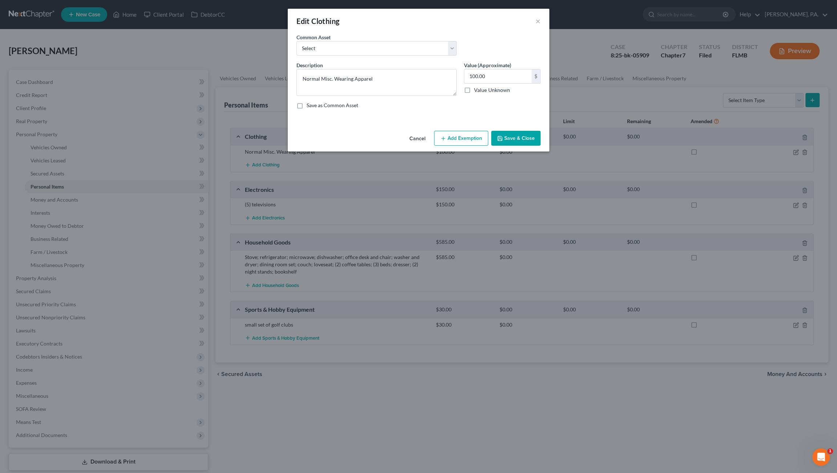
click at [456, 139] on button "Add Exemption" at bounding box center [461, 138] width 54 height 15
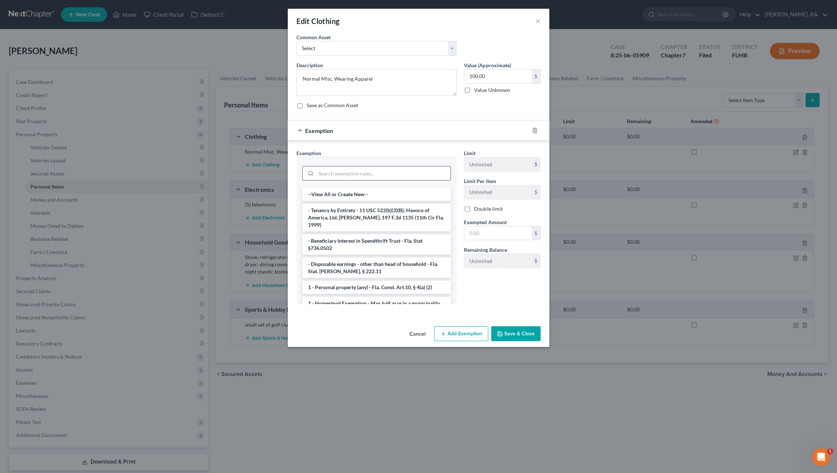
click at [399, 167] on input "search" at bounding box center [383, 173] width 134 height 14
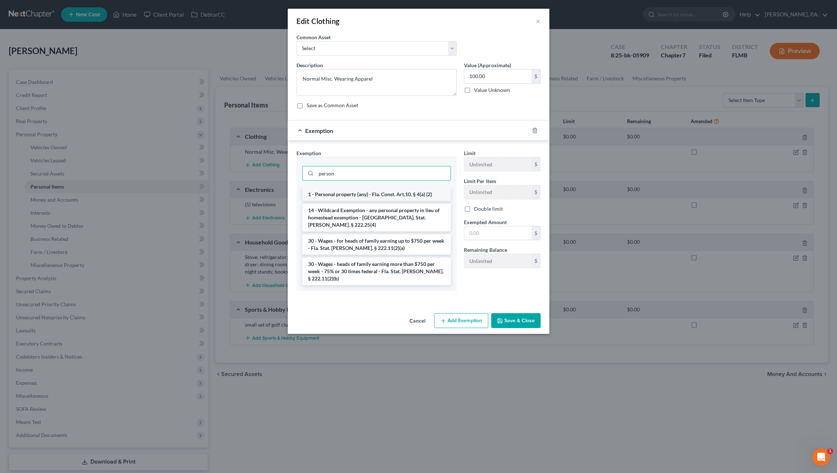
type input "person"
click at [404, 192] on li "1 - Personal property (any) - Fla. Const. Art.10, § 4(a) (2)" at bounding box center [376, 194] width 149 height 13
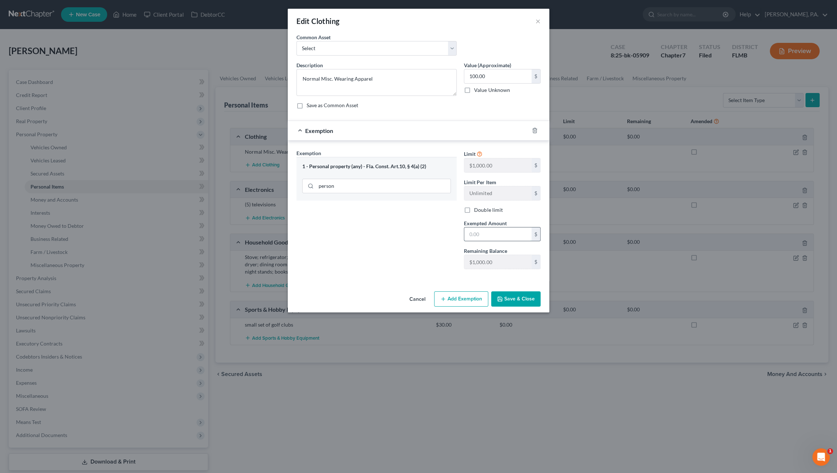
click at [475, 233] on input "text" at bounding box center [497, 234] width 67 height 14
type input "100.00"
click at [518, 297] on button "Save & Close" at bounding box center [515, 298] width 49 height 15
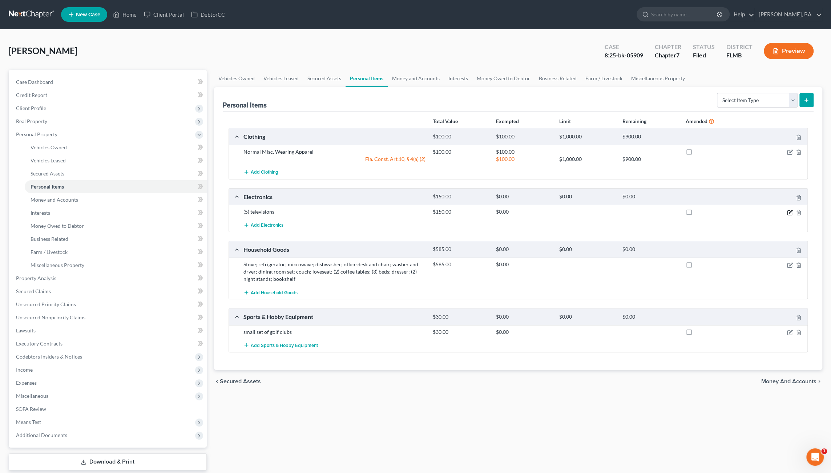
click at [788, 212] on icon "button" at bounding box center [790, 213] width 6 height 6
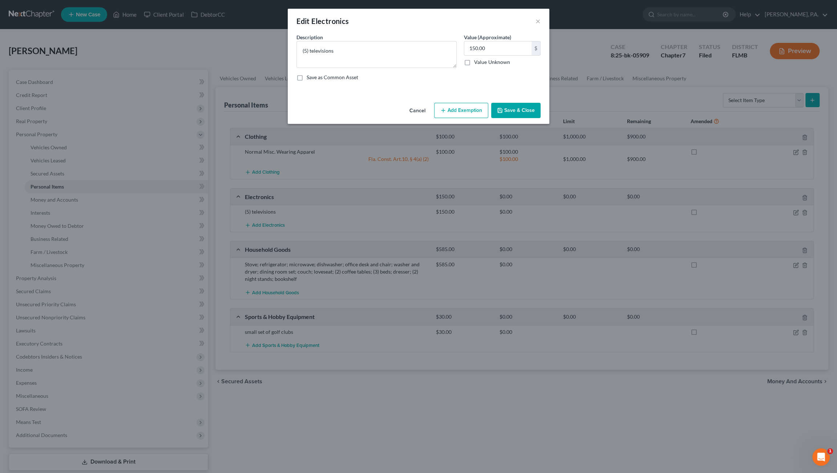
click at [467, 108] on button "Add Exemption" at bounding box center [461, 110] width 54 height 15
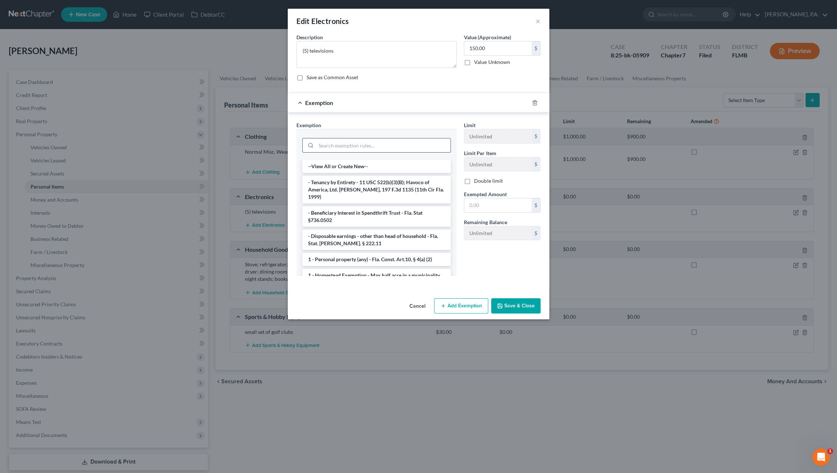
click at [384, 147] on input "search" at bounding box center [383, 145] width 134 height 14
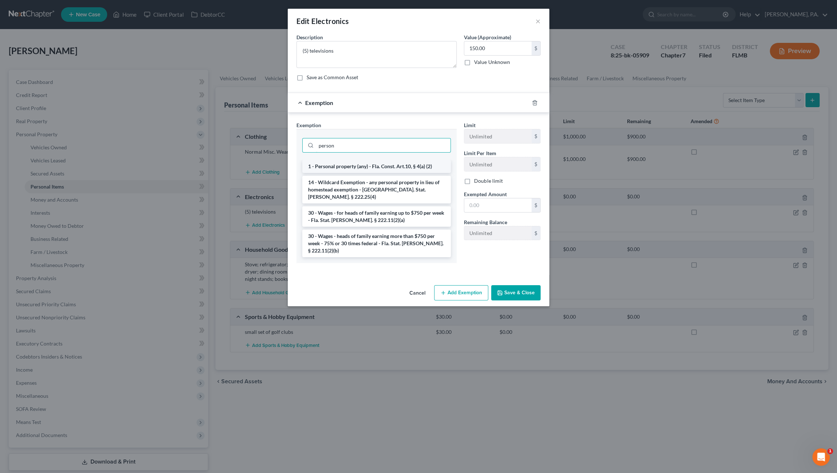
type input "person"
click at [407, 163] on li "1 - Personal property (any) - Fla. Const. Art.10, § 4(a) (2)" at bounding box center [376, 166] width 149 height 13
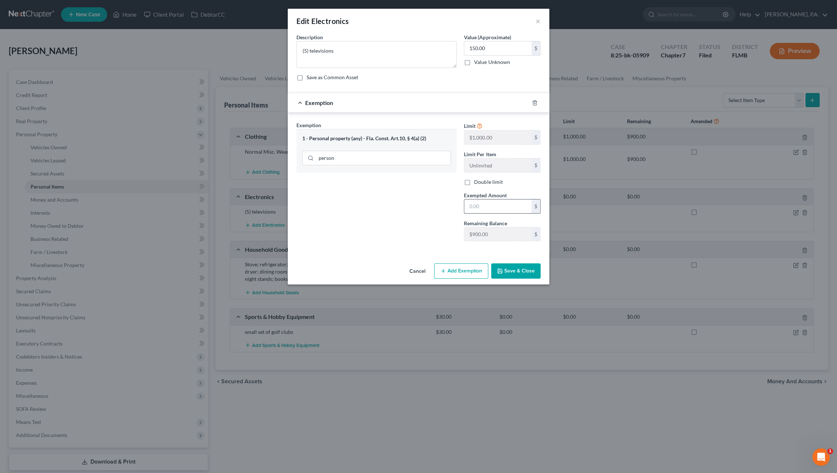
click at [482, 207] on input "text" at bounding box center [497, 206] width 67 height 14
type input "150.00"
click at [515, 266] on button "Save & Close" at bounding box center [515, 270] width 49 height 15
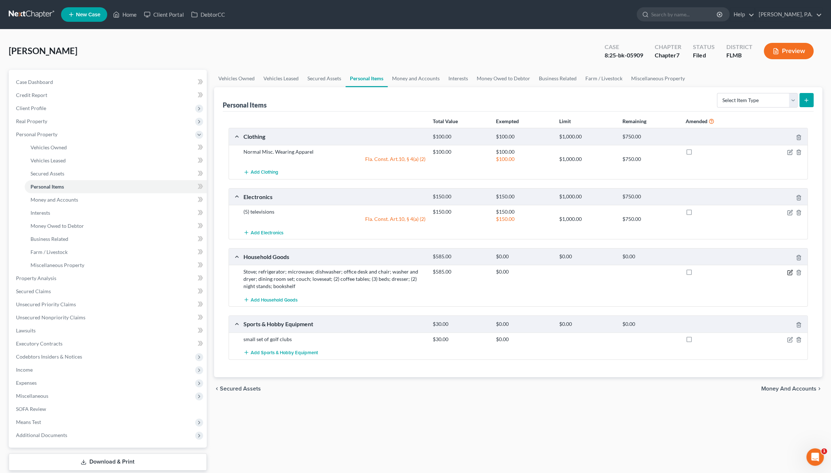
click at [792, 271] on icon "button" at bounding box center [790, 272] width 6 height 6
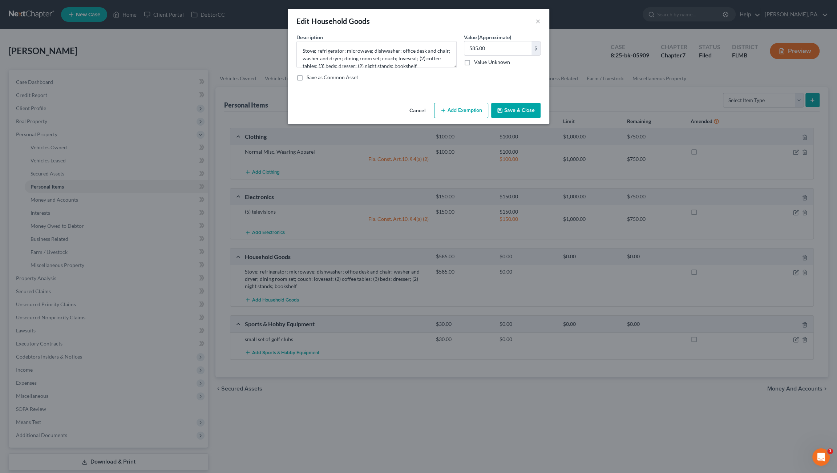
click at [467, 107] on button "Add Exemption" at bounding box center [461, 110] width 54 height 15
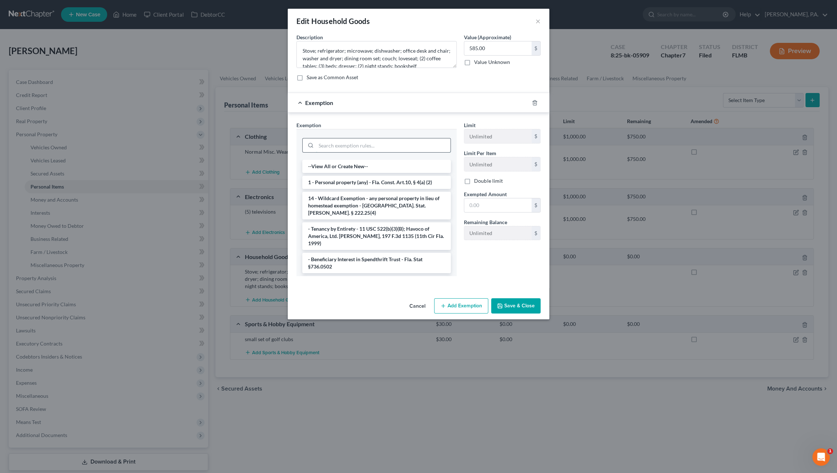
click at [349, 147] on input "search" at bounding box center [383, 145] width 134 height 14
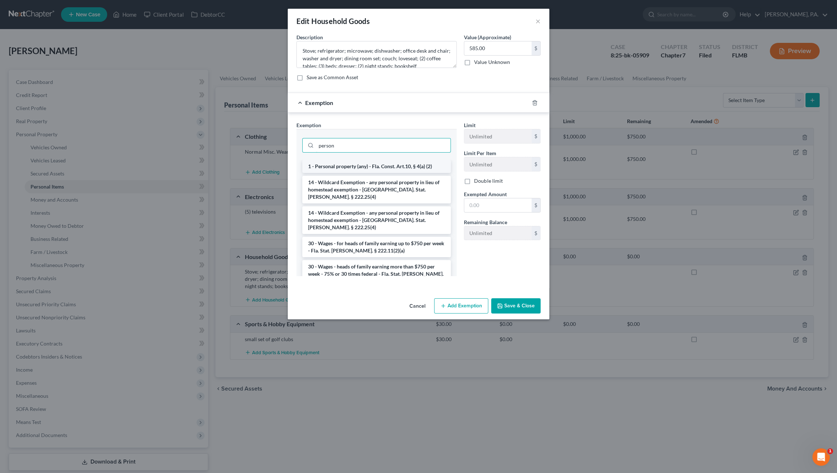
type input "person"
click at [383, 167] on li "1 - Personal property (any) - Fla. Const. Art.10, § 4(a) (2)" at bounding box center [376, 166] width 149 height 13
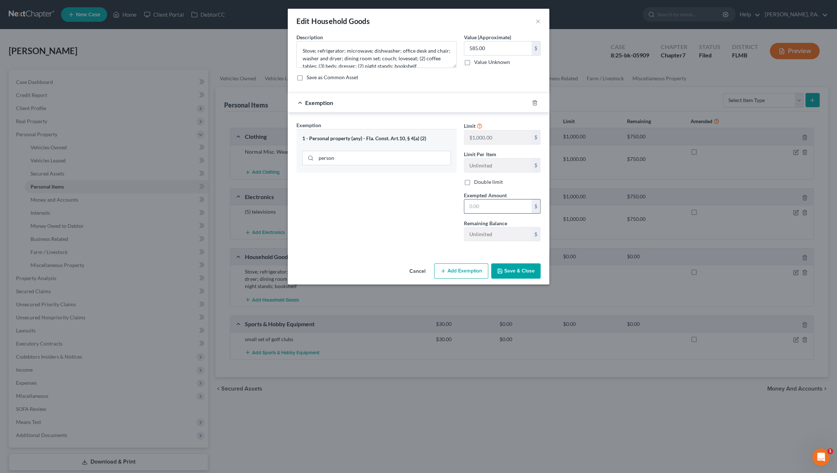
click at [479, 210] on input "text" at bounding box center [497, 206] width 67 height 14
type input "585"
click at [514, 273] on button "Save & Close" at bounding box center [515, 270] width 49 height 15
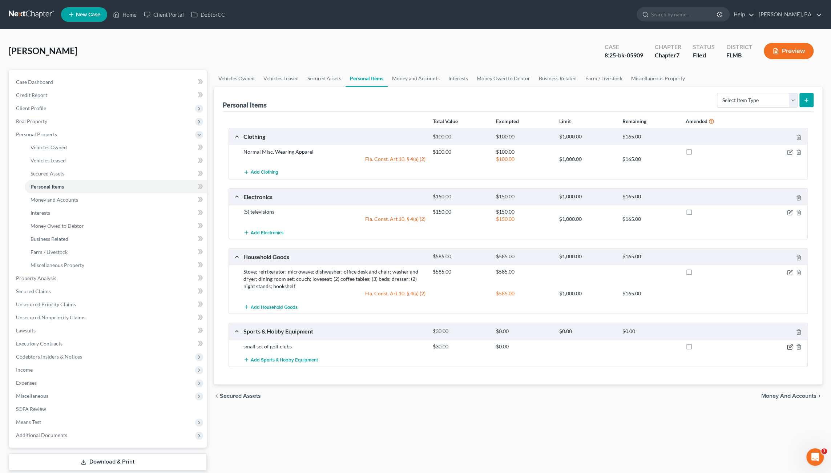
click at [790, 348] on icon "button" at bounding box center [789, 347] width 4 height 4
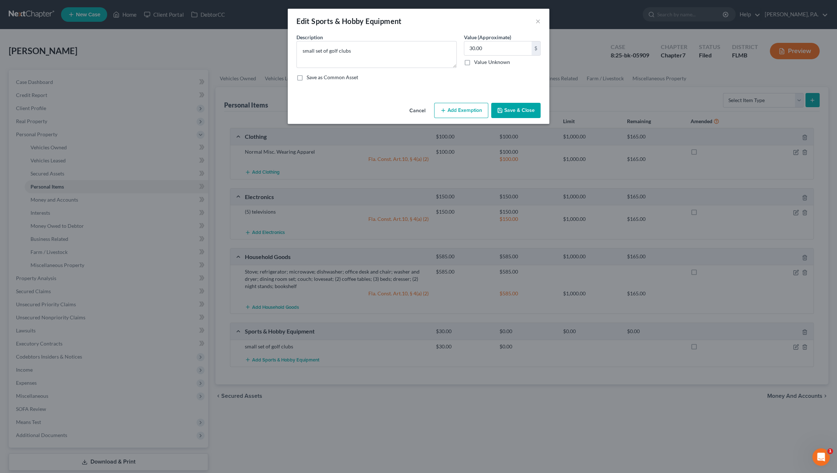
click at [454, 109] on button "Add Exemption" at bounding box center [461, 110] width 54 height 15
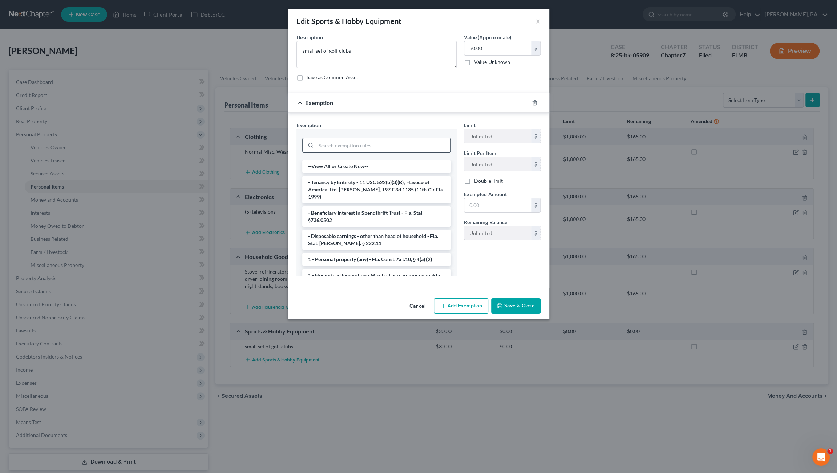
click at [363, 143] on input "search" at bounding box center [383, 145] width 134 height 14
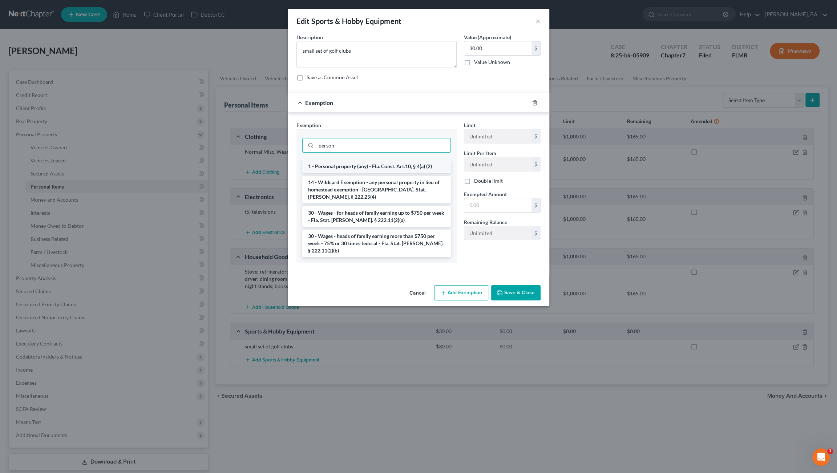
type input "person"
click at [381, 166] on li "1 - Personal property (any) - Fla. Const. Art.10, § 4(a) (2)" at bounding box center [376, 166] width 149 height 13
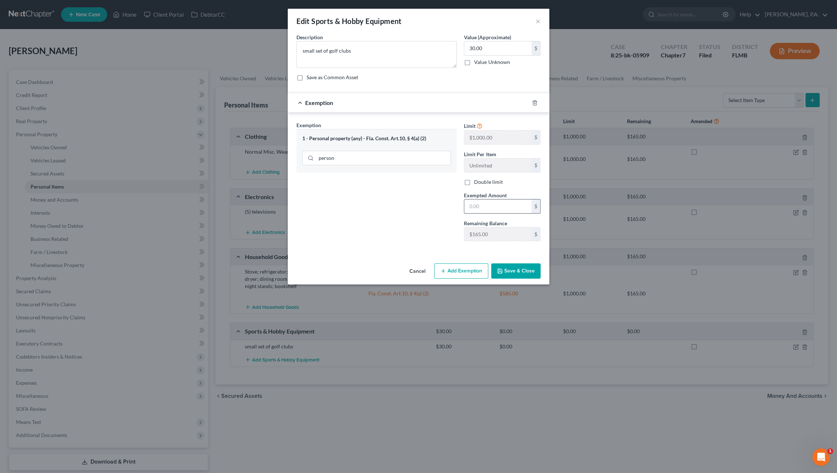
click at [481, 207] on input "text" at bounding box center [497, 206] width 67 height 14
type input "30.00"
click at [515, 271] on button "Save & Close" at bounding box center [515, 270] width 49 height 15
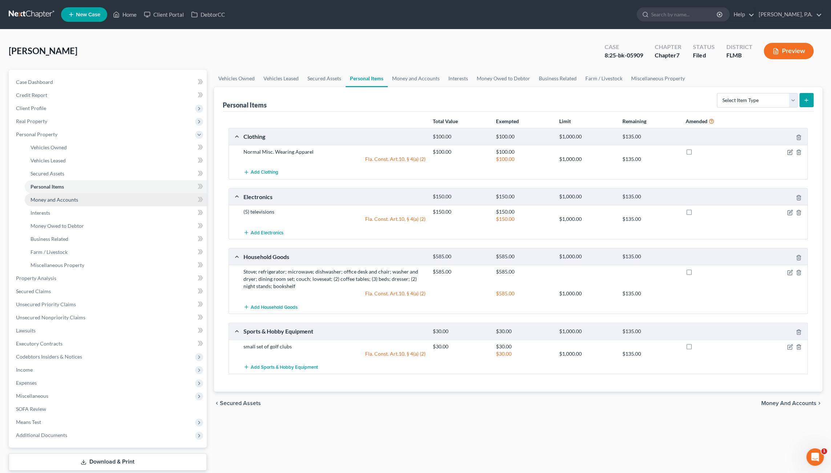
click at [64, 202] on link "Money and Accounts" at bounding box center [116, 199] width 182 height 13
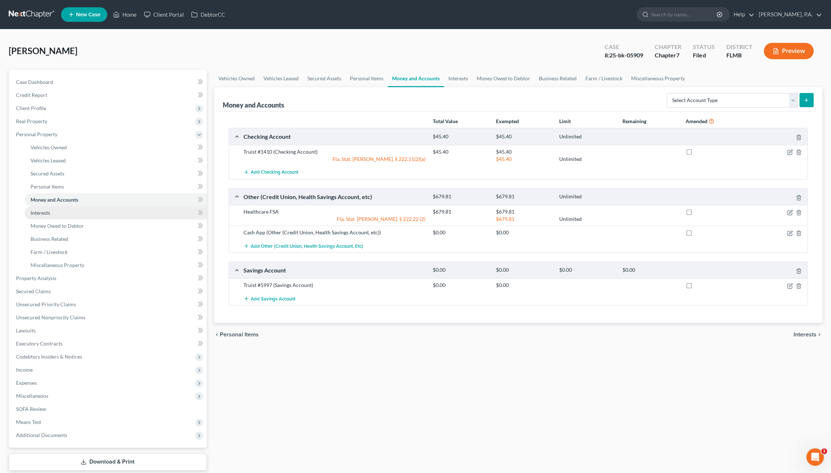
click at [57, 213] on link "Interests" at bounding box center [116, 212] width 182 height 13
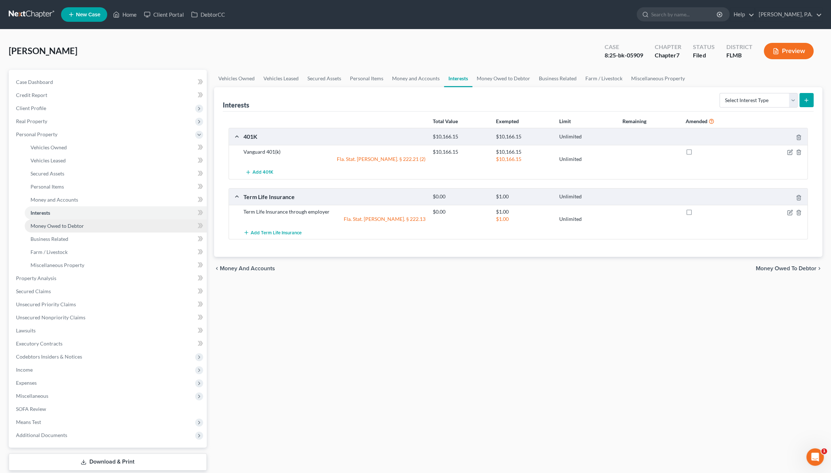
click at [55, 226] on span "Money Owed to Debtor" at bounding box center [57, 226] width 53 height 6
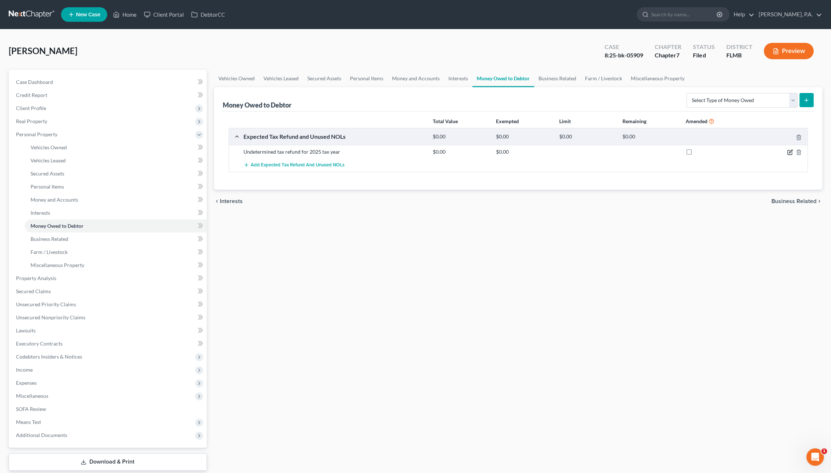
click at [788, 152] on icon "button" at bounding box center [789, 151] width 3 height 3
select select "0"
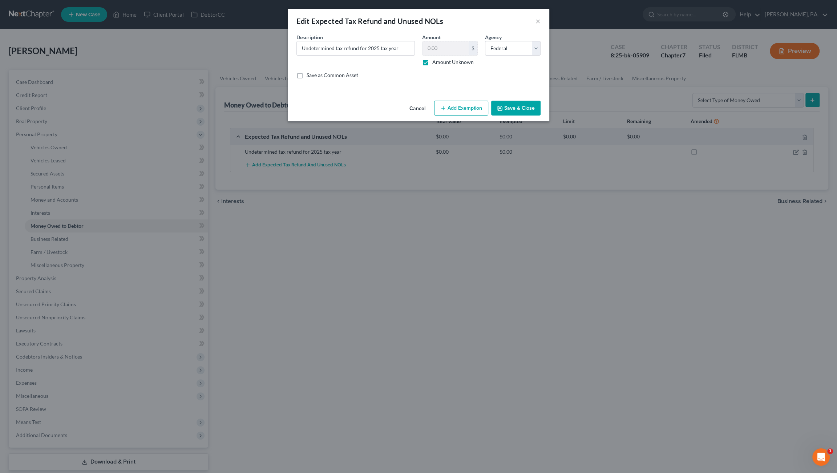
click at [459, 109] on button "Add Exemption" at bounding box center [461, 108] width 54 height 15
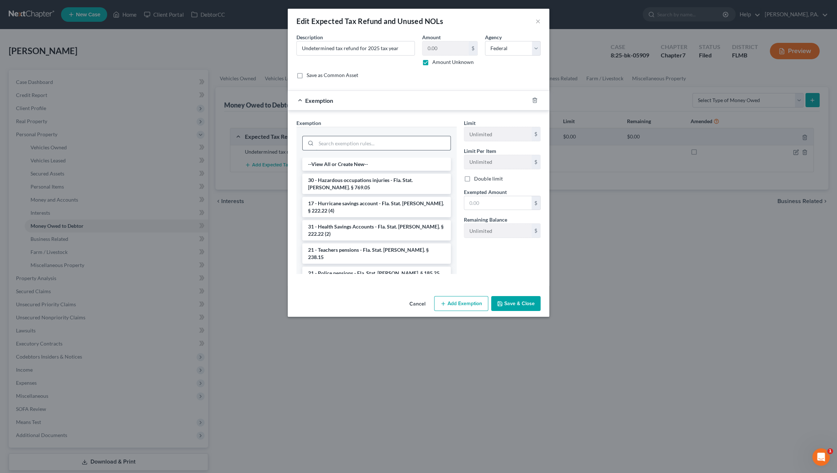
click at [351, 145] on input "search" at bounding box center [383, 143] width 134 height 14
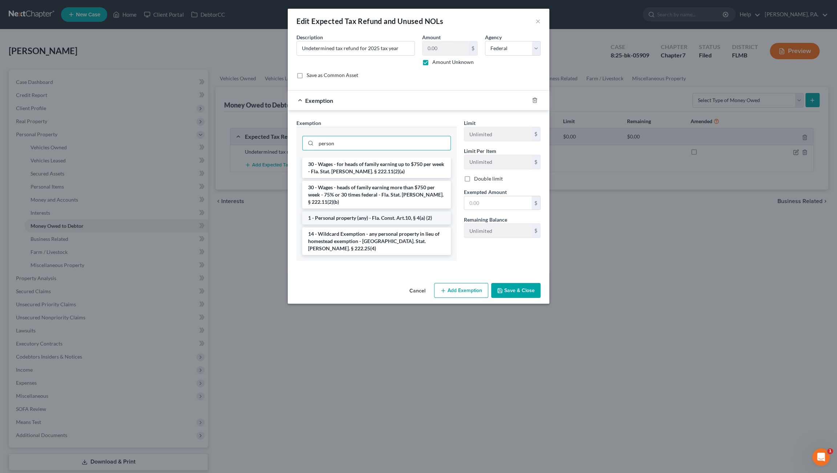
type input "person"
click at [362, 211] on li "1 - Personal property (any) - Fla. Const. Art.10, § 4(a) (2)" at bounding box center [376, 217] width 149 height 13
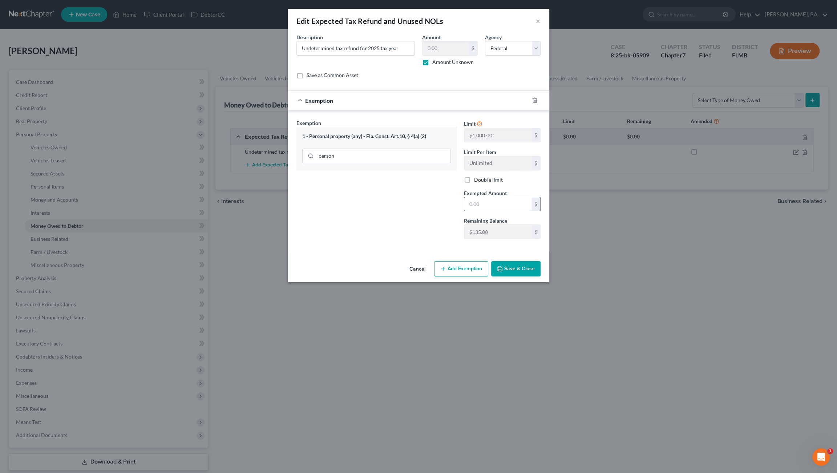
click at [495, 207] on input "text" at bounding box center [497, 204] width 67 height 14
type input "135.00"
click at [520, 269] on button "Save & Close" at bounding box center [515, 268] width 49 height 15
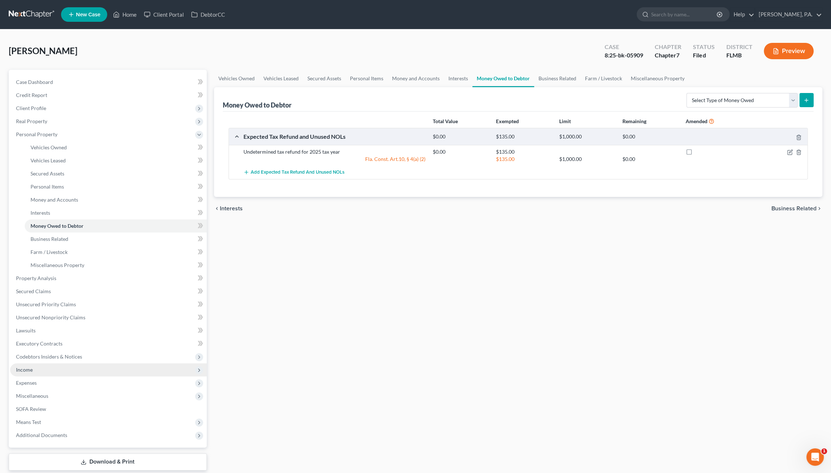
click at [40, 372] on span "Income" at bounding box center [108, 369] width 196 height 13
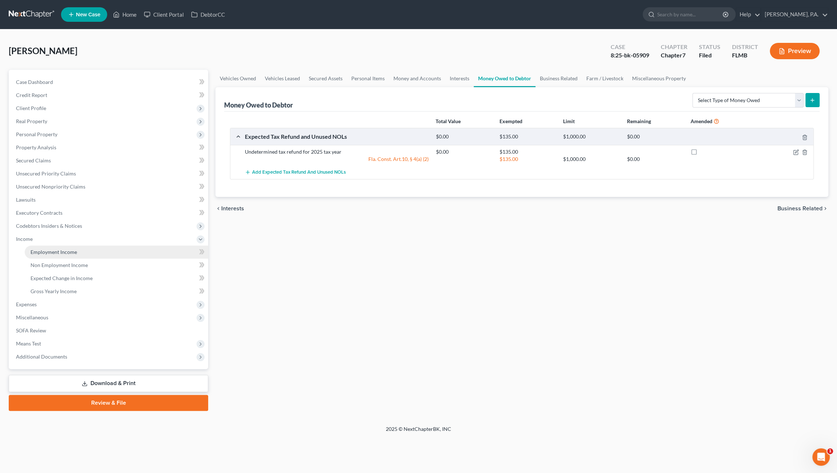
click at [65, 252] on span "Employment Income" at bounding box center [54, 252] width 46 height 6
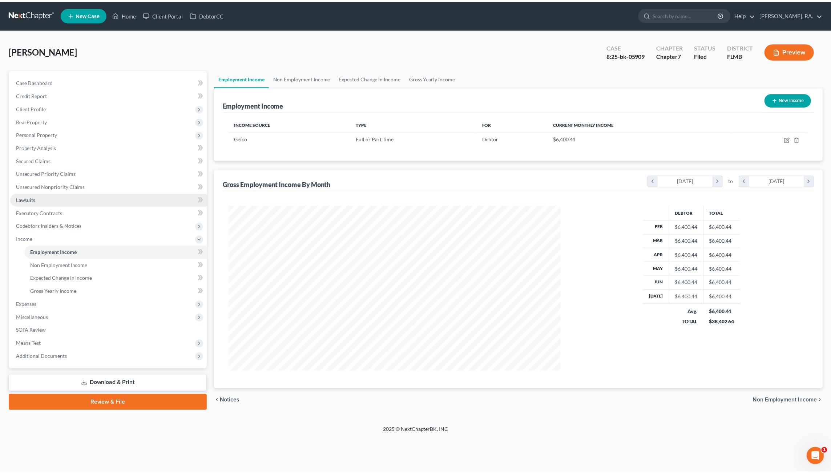
scroll to position [166, 349]
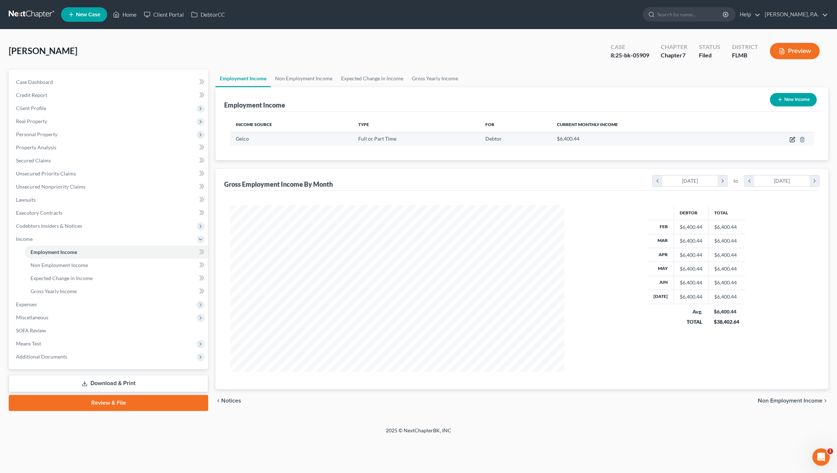
click at [791, 139] on icon "button" at bounding box center [792, 138] width 3 height 3
select select "0"
select select "9"
select select "0"
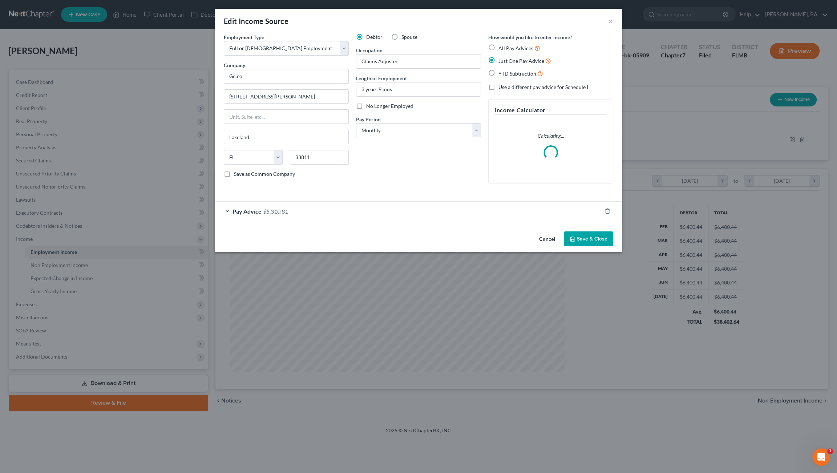
click at [279, 214] on span "$5,310.81" at bounding box center [275, 211] width 25 height 7
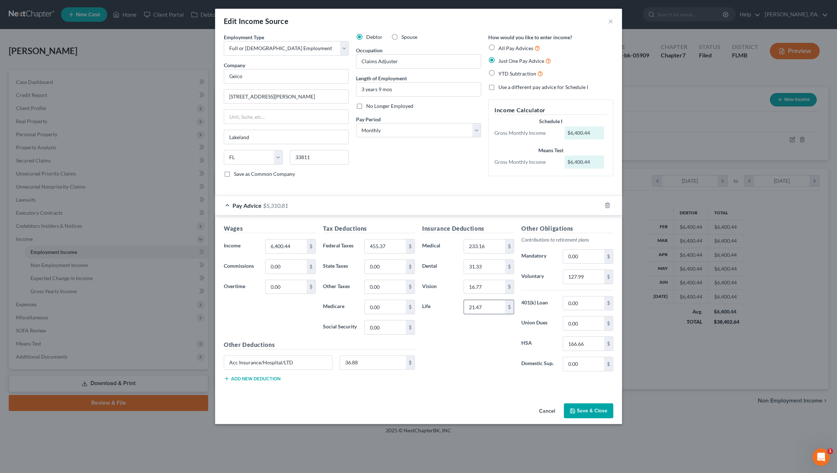
click at [487, 303] on input "21.47" at bounding box center [484, 307] width 41 height 14
type input "18.76"
click at [581, 303] on input "0.00" at bounding box center [583, 303] width 41 height 14
type input "265.46"
click at [577, 406] on button "Save & Close" at bounding box center [588, 410] width 49 height 15
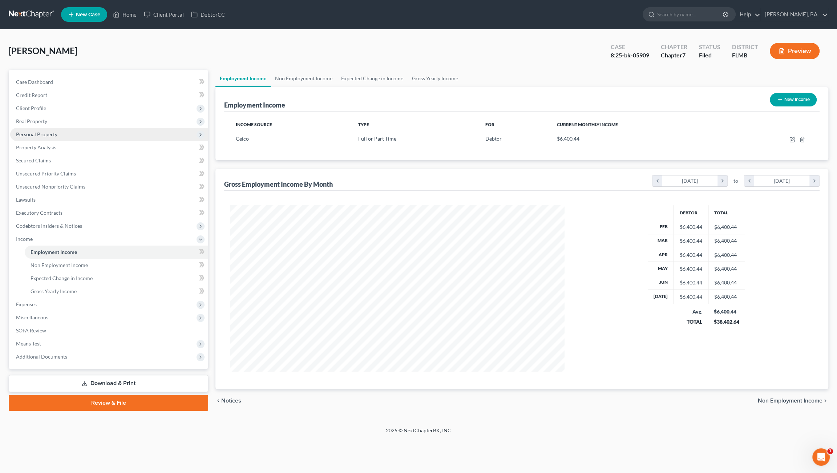
click at [42, 135] on span "Personal Property" at bounding box center [36, 134] width 41 height 6
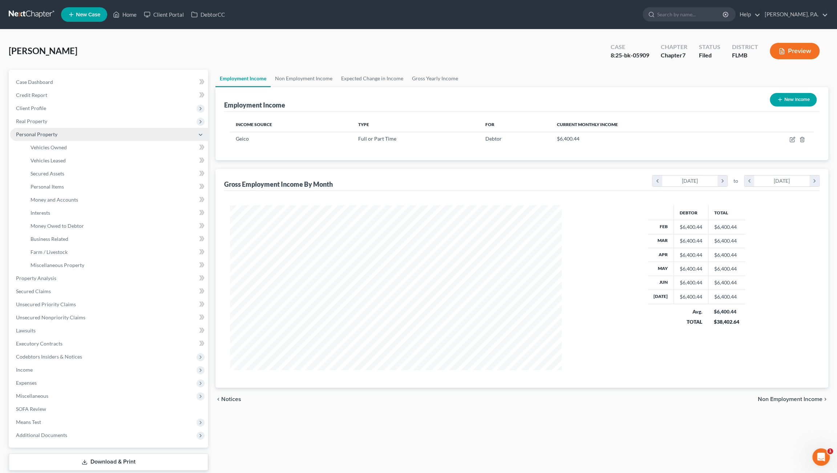
scroll to position [363021, 362839]
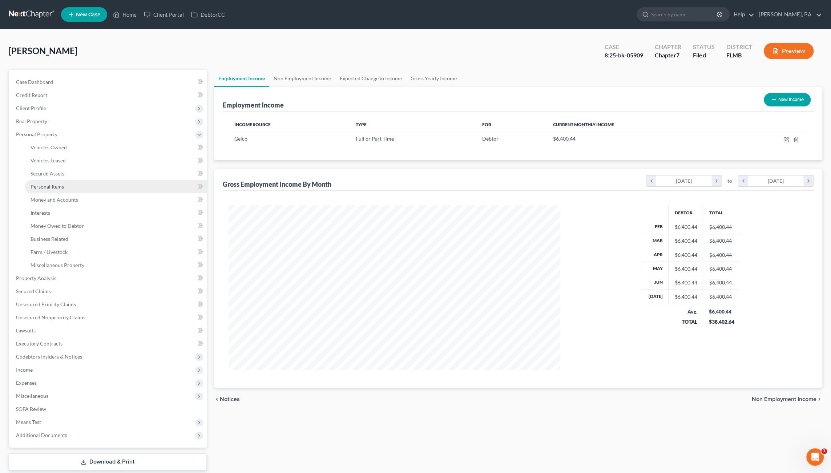
click at [53, 186] on span "Personal Items" at bounding box center [47, 186] width 33 height 6
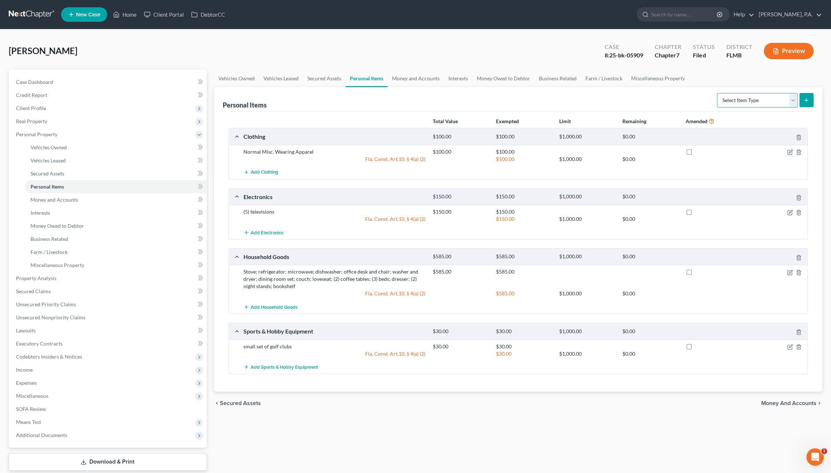
click at [765, 96] on select "Select Item Type Clothing Collectibles Of Value Electronics Firearms Household …" at bounding box center [757, 100] width 81 height 15
select select "pets"
click at [718, 93] on select "Select Item Type Clothing Collectibles Of Value Electronics Firearms Household …" at bounding box center [757, 100] width 81 height 15
click at [814, 89] on div "Personal Items Select Item Type Clothing Collectibles Of Value Electronics Fire…" at bounding box center [518, 239] width 608 height 304
click at [808, 97] on icon "submit" at bounding box center [806, 100] width 6 height 6
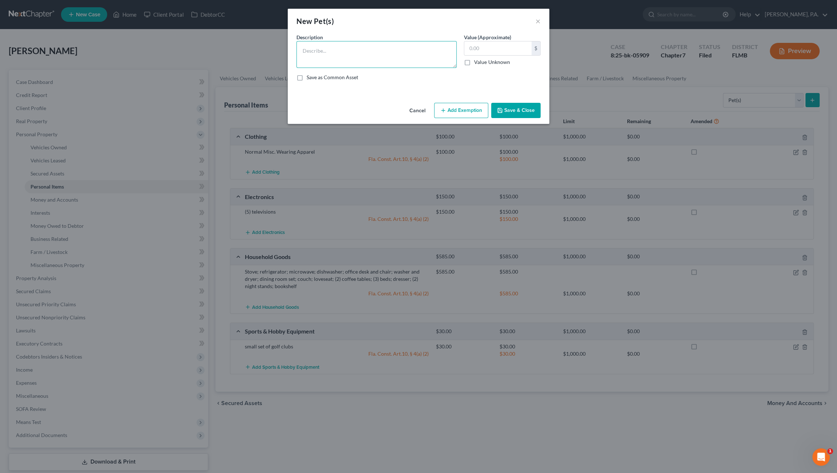
click at [344, 47] on textarea at bounding box center [376, 54] width 160 height 27
type textarea "Dog"
click at [480, 49] on input "text" at bounding box center [497, 48] width 67 height 14
type input "500.00"
click at [522, 108] on button "Save & Close" at bounding box center [515, 110] width 49 height 15
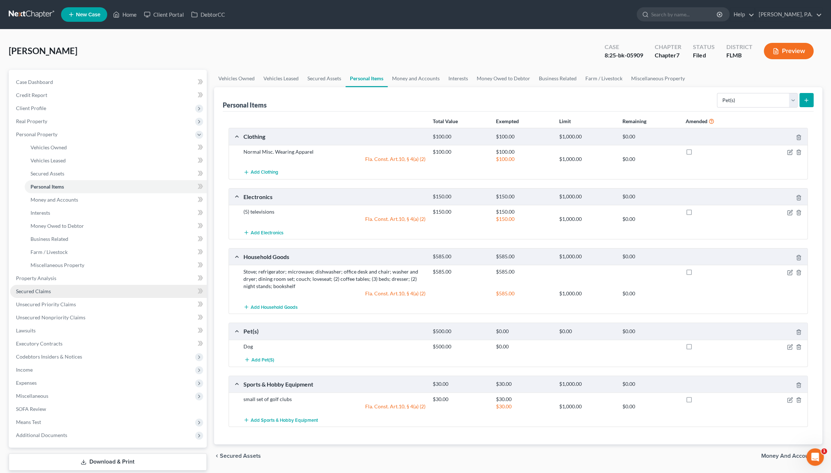
click at [58, 285] on link "Secured Claims" at bounding box center [108, 291] width 196 height 13
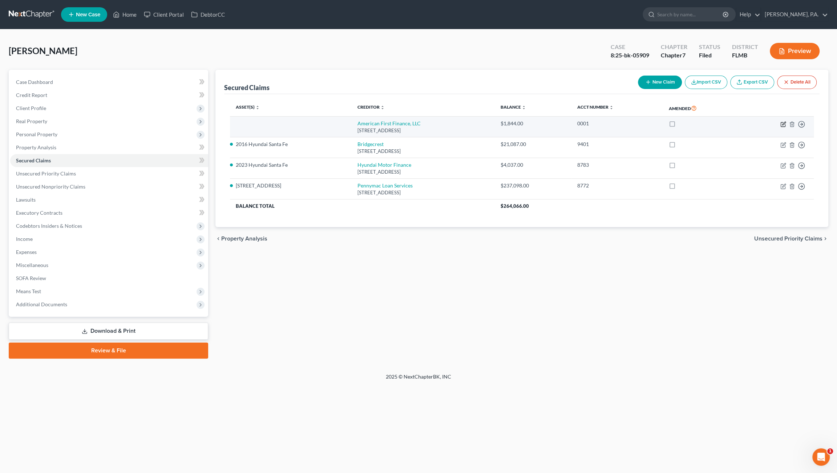
click at [781, 122] on icon "button" at bounding box center [783, 124] width 6 height 6
select select "45"
select select "0"
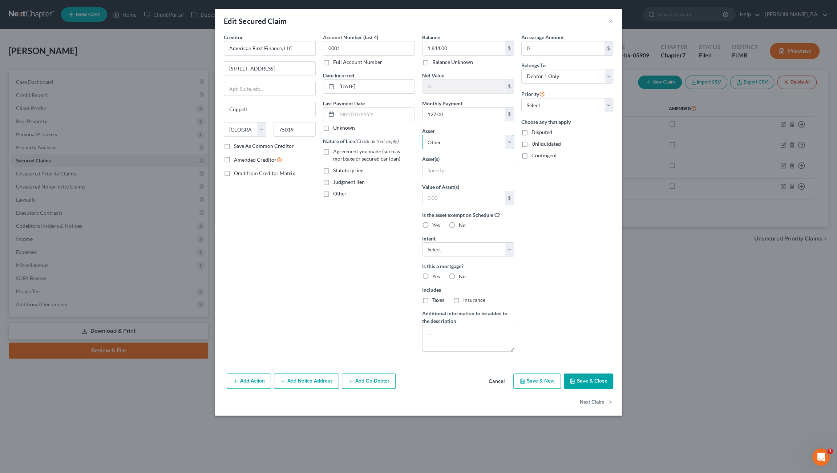
click at [446, 143] on select "Select Other Multiple Assets Clothing - Normal Misc. Wearing Apparel - $100.0 T…" at bounding box center [468, 142] width 92 height 15
select select "15"
click at [422, 135] on select "Select Other Multiple Assets Clothing - Normal Misc. Wearing Apparel - $100.0 T…" at bounding box center [468, 142] width 92 height 15
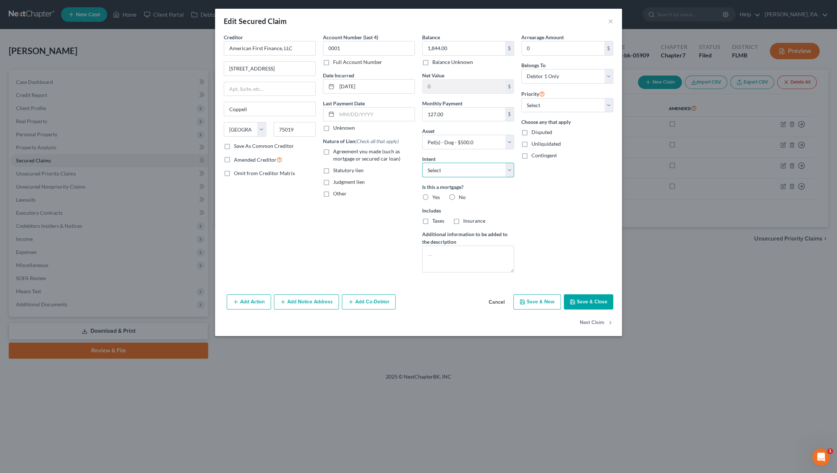
click at [444, 168] on select "Select Surrender Redeem Reaffirm Avoid Other" at bounding box center [468, 170] width 92 height 15
select select "2"
click at [422, 163] on select "Select Surrender Redeem Reaffirm Avoid Other" at bounding box center [468, 170] width 92 height 15
click at [459, 194] on label "No" at bounding box center [462, 197] width 7 height 7
click at [462, 194] on input "No" at bounding box center [464, 196] width 5 height 5
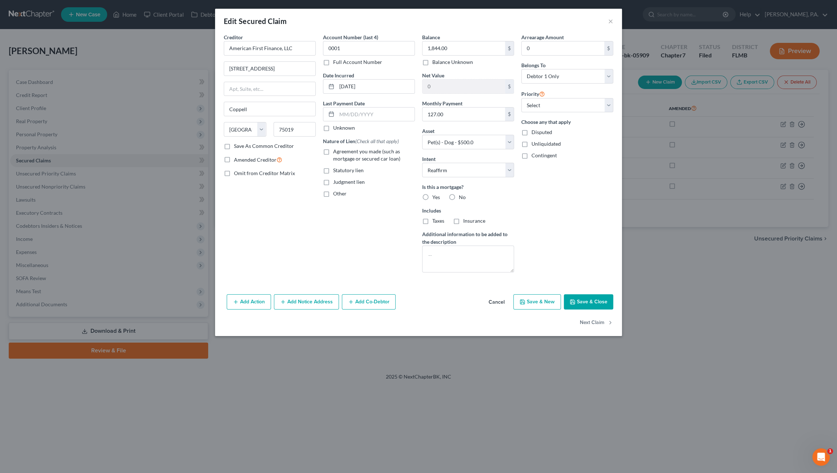
radio input "true"
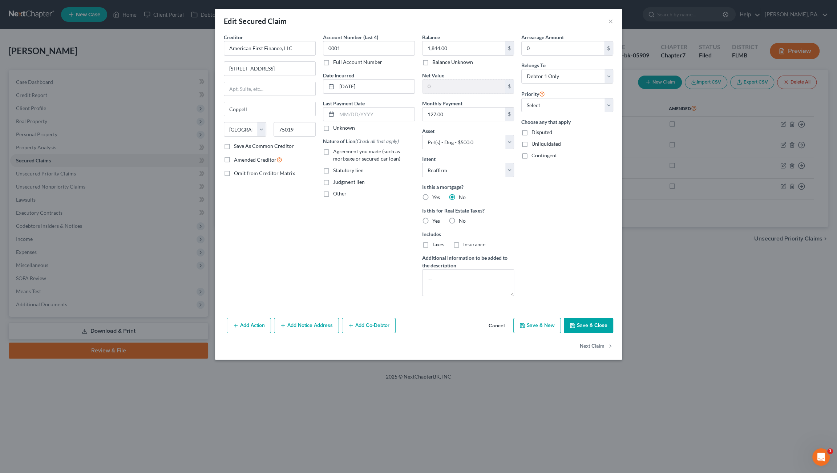
click at [459, 219] on label "No" at bounding box center [462, 220] width 7 height 7
click at [462, 219] on input "No" at bounding box center [464, 219] width 5 height 5
radio input "true"
click at [579, 324] on button "Save & Close" at bounding box center [588, 325] width 49 height 15
select select
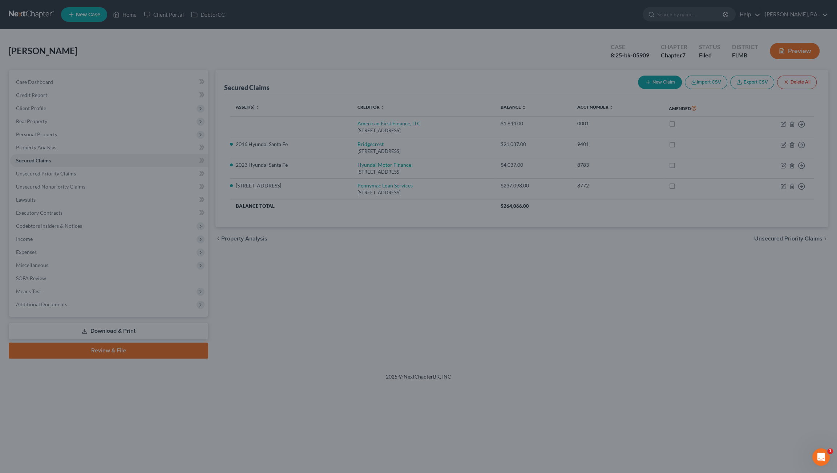
type input "-1,344.00"
select select "15"
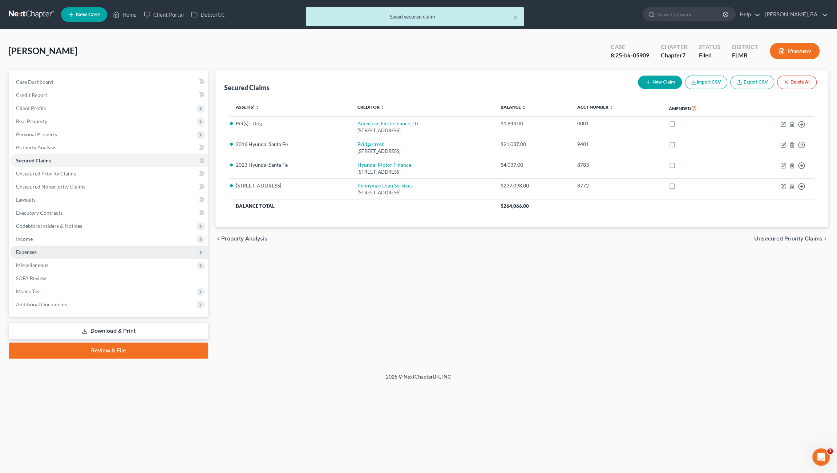
click at [51, 251] on span "Expenses" at bounding box center [109, 252] width 198 height 13
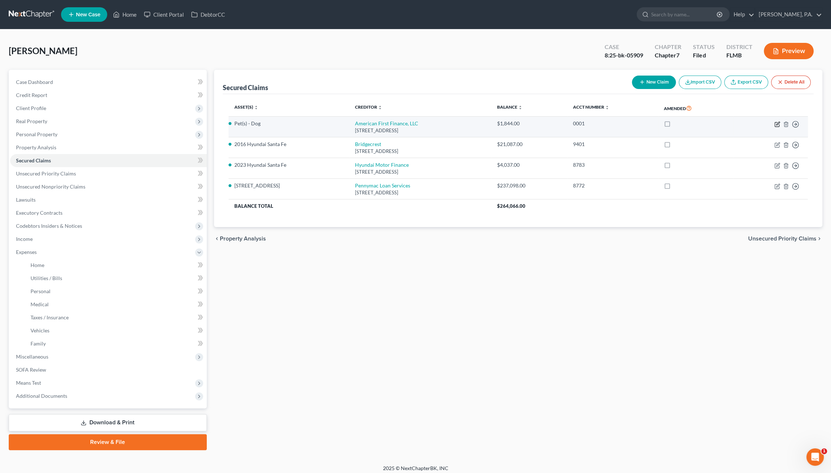
click at [775, 124] on icon "button" at bounding box center [777, 124] width 6 height 6
select select "45"
select select "2"
select select "0"
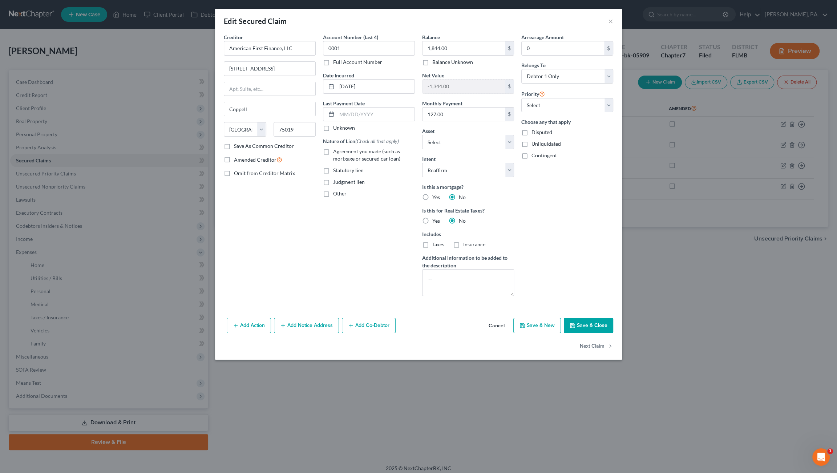
click at [499, 323] on button "Cancel" at bounding box center [497, 326] width 28 height 15
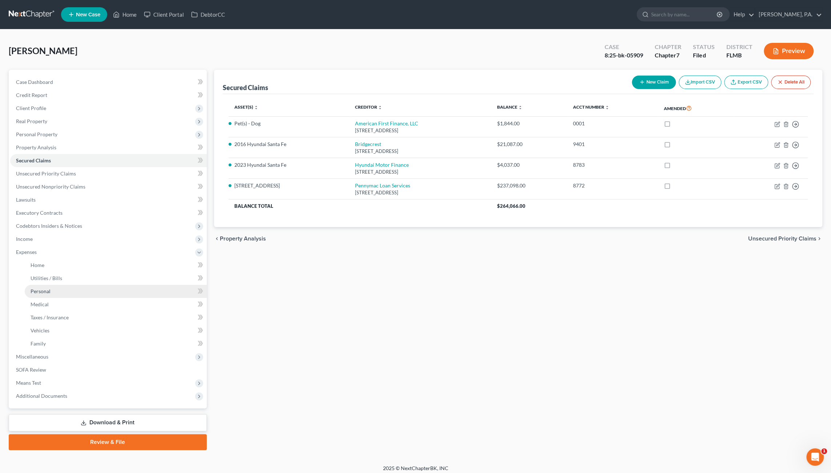
click at [47, 292] on span "Personal" at bounding box center [41, 291] width 20 height 6
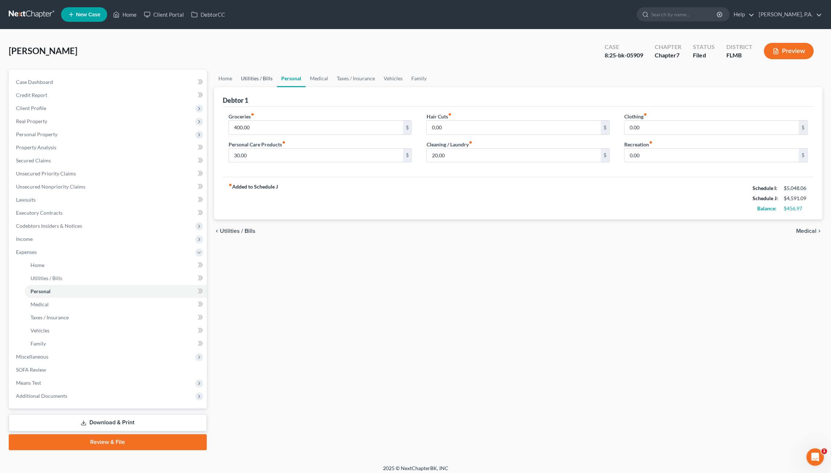
click at [256, 79] on link "Utilities / Bills" at bounding box center [256, 78] width 40 height 17
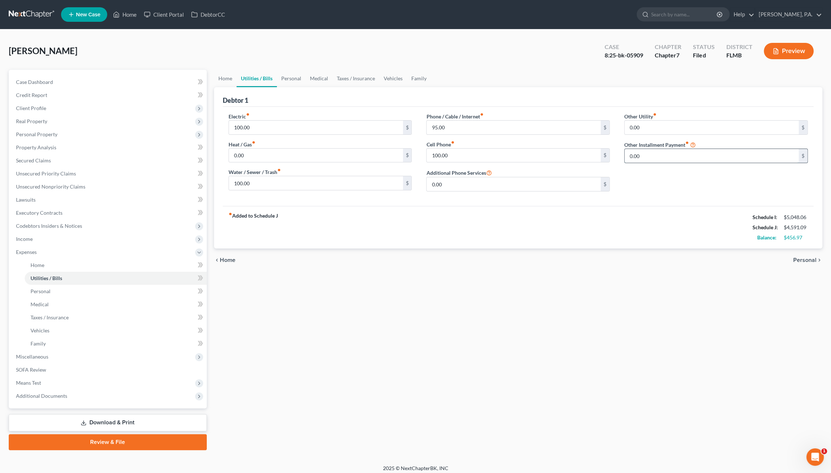
click at [656, 156] on input "0.00" at bounding box center [711, 156] width 174 height 14
type input "127.00"
click at [664, 176] on input "text" at bounding box center [715, 176] width 183 height 14
type input "Secured loan installment"
click at [293, 77] on link "Personal" at bounding box center [291, 78] width 29 height 17
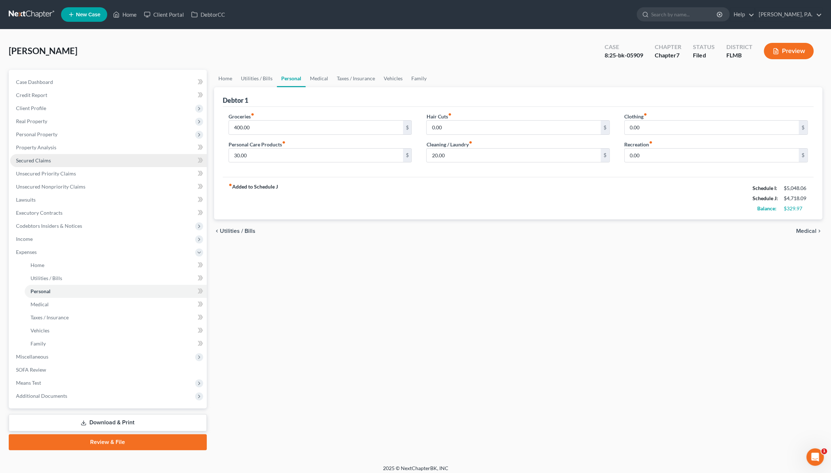
click at [38, 161] on span "Secured Claims" at bounding box center [33, 160] width 35 height 6
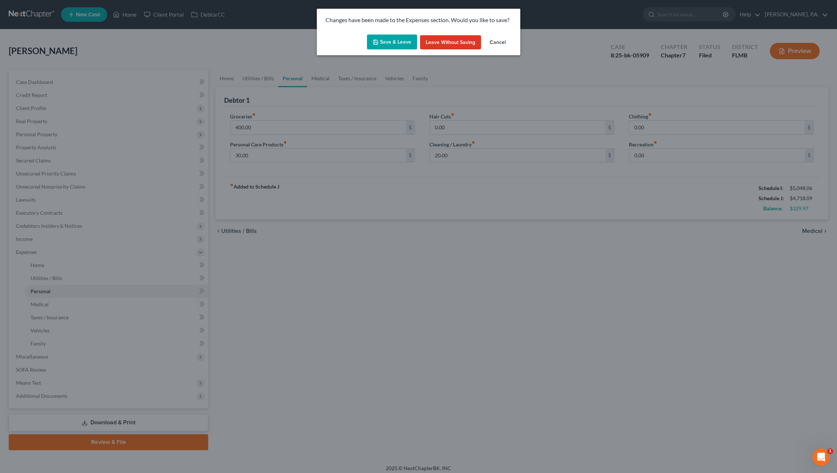
click at [389, 47] on button "Save & Leave" at bounding box center [392, 42] width 50 height 15
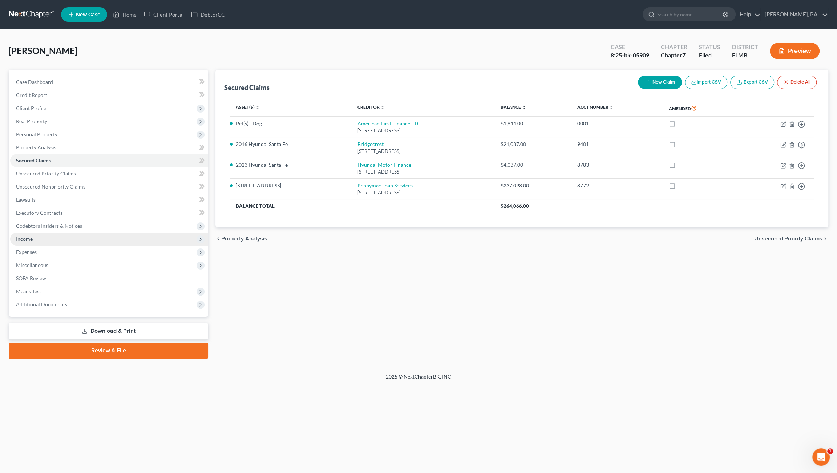
click at [34, 239] on span "Income" at bounding box center [109, 238] width 198 height 13
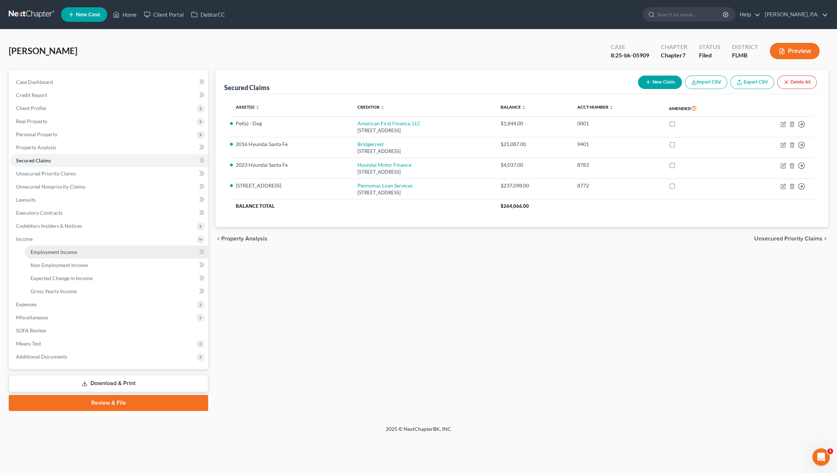
click at [85, 253] on link "Employment Income" at bounding box center [116, 252] width 183 height 13
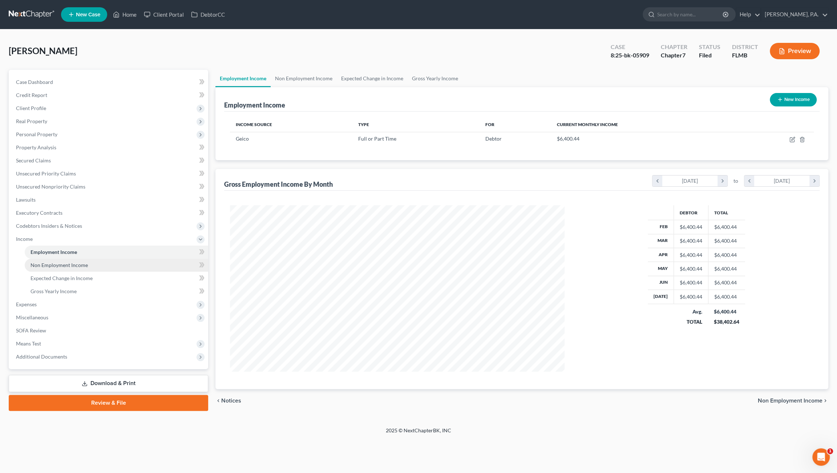
scroll to position [166, 349]
click at [384, 80] on link "Expected Change in Income" at bounding box center [372, 78] width 71 height 17
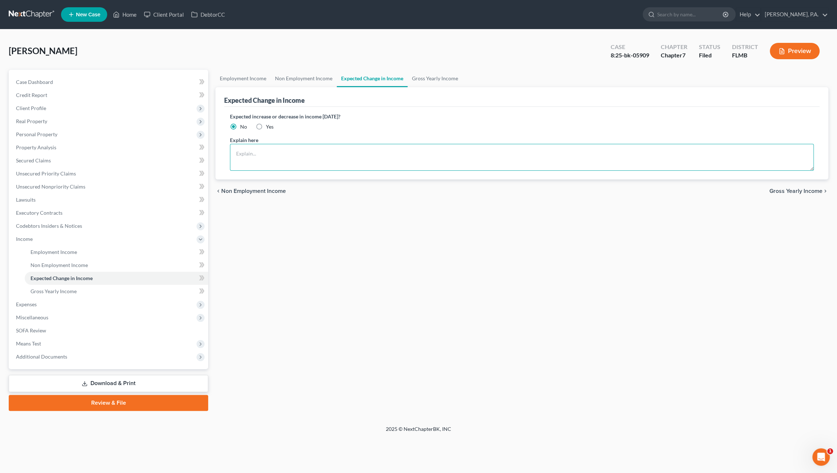
click at [250, 151] on textarea at bounding box center [522, 157] width 584 height 27
click at [256, 152] on textarea "Expected increase of $141.51" at bounding box center [522, 157] width 584 height 27
click at [313, 152] on textarea "Expected Net increase of $141.51" at bounding box center [522, 157] width 584 height 27
type textarea "Expected Net increase of $141.51, when 401k loan is paid off in [DATE]"
click at [418, 74] on link "Gross Yearly Income" at bounding box center [434, 78] width 55 height 17
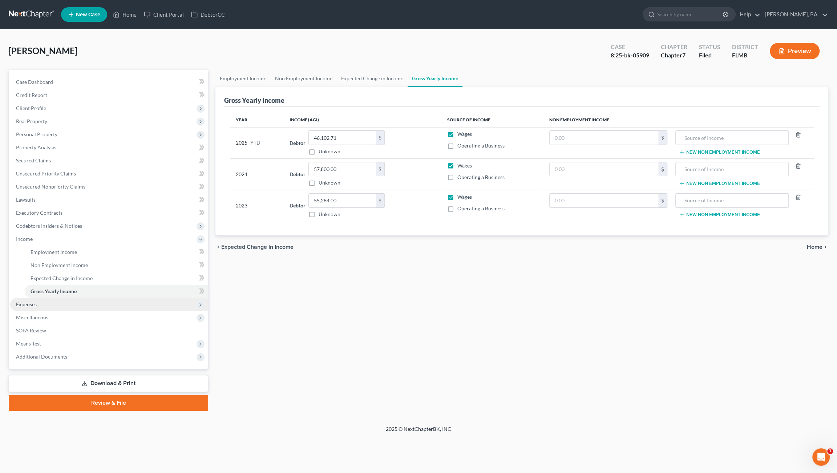
click at [46, 300] on span "Expenses" at bounding box center [109, 304] width 198 height 13
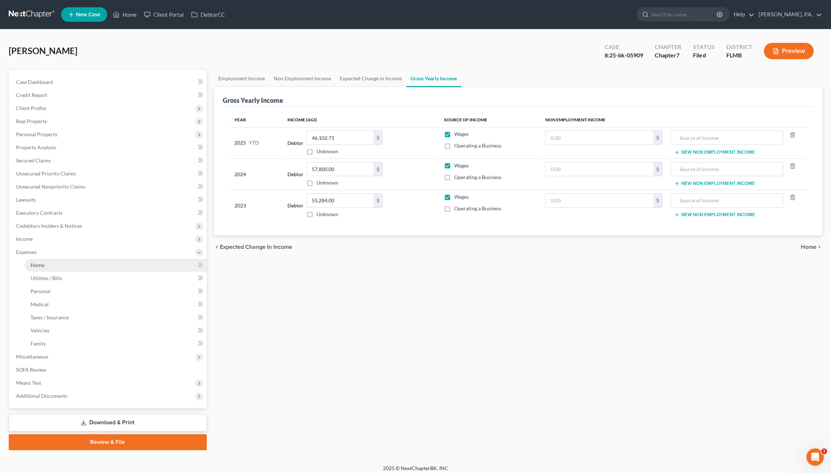
click at [52, 265] on link "Home" at bounding box center [116, 265] width 182 height 13
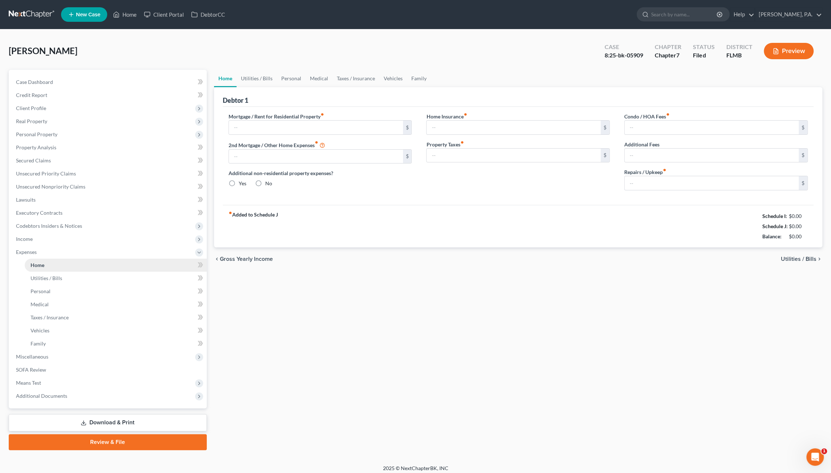
type input "2,173.09"
type input "0.00"
radio input "true"
type input "0.00"
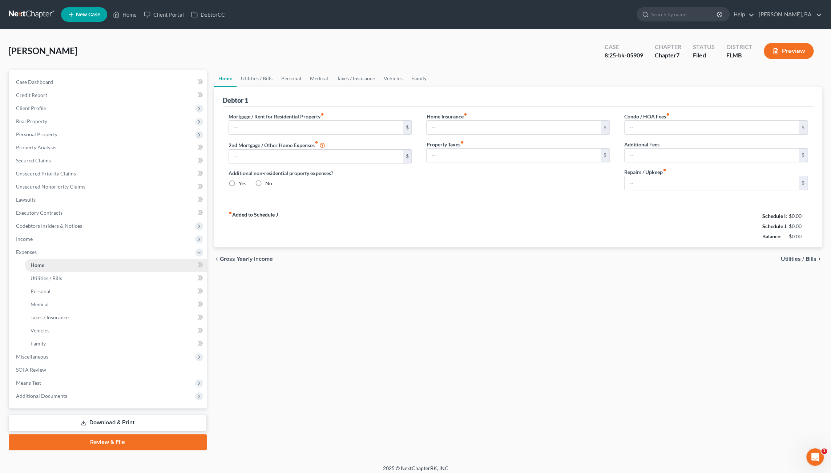
type input "25.00"
type input "0.00"
type input "100.00"
click at [275, 124] on input "2,173.09" at bounding box center [316, 128] width 174 height 14
type input "2,358.22"
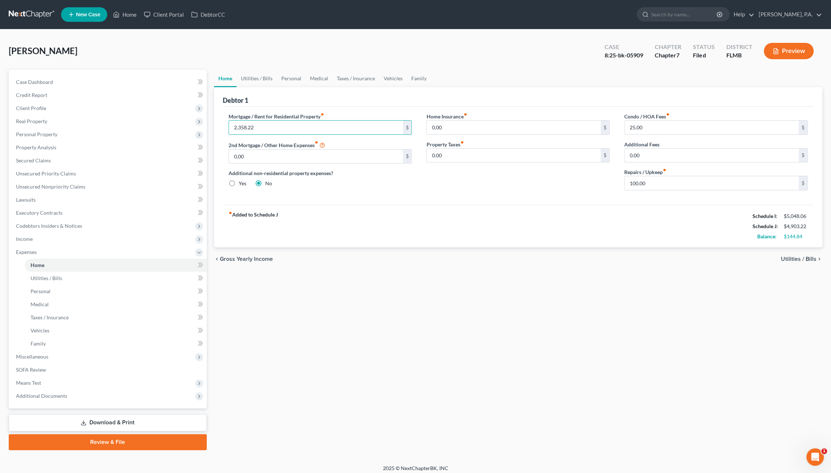
click at [498, 183] on div "Home Insurance fiber_manual_record 0.00 $ Property Taxes fiber_manual_record 0.…" at bounding box center [518, 155] width 198 height 84
click at [258, 80] on link "Utilities / Bills" at bounding box center [256, 78] width 40 height 17
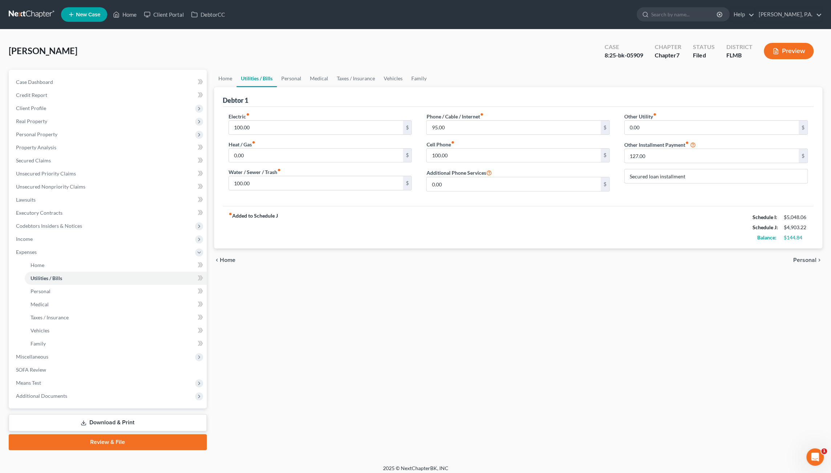
click at [236, 357] on div "Home Utilities / Bills Personal Medical Taxes / Insurance Vehicles Family Debto…" at bounding box center [517, 260] width 615 height 380
click at [33, 200] on span "Lawsuits" at bounding box center [26, 199] width 20 height 6
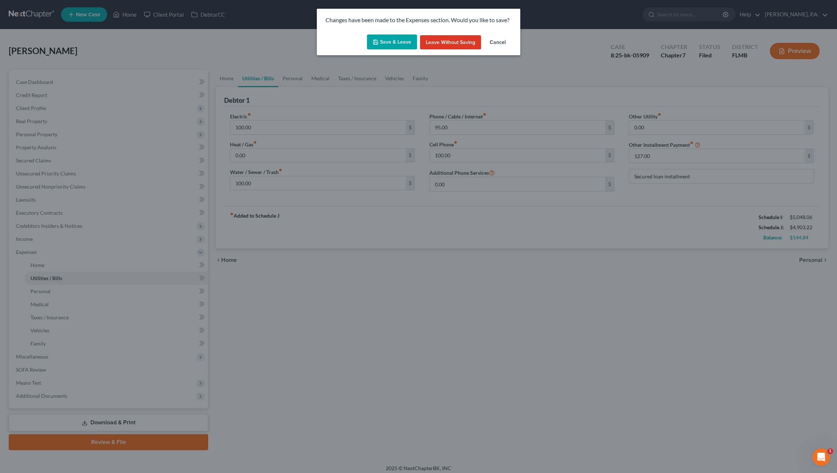
click at [391, 42] on button "Save & Leave" at bounding box center [392, 42] width 50 height 15
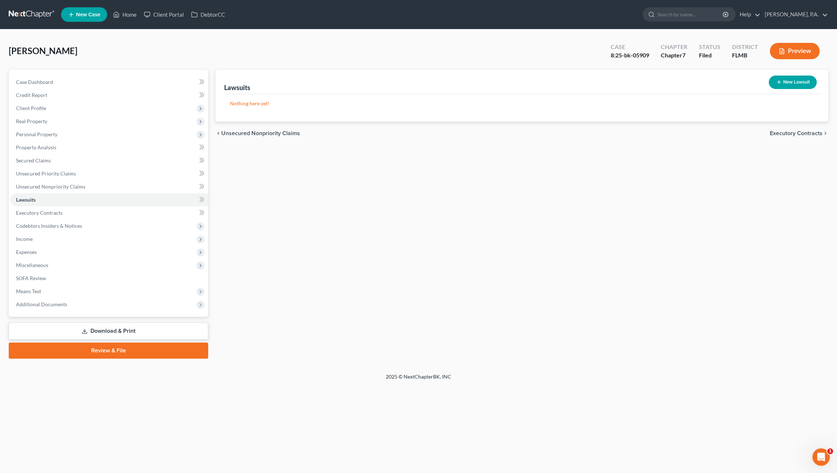
click at [785, 81] on button "New Lawsuit" at bounding box center [793, 82] width 48 height 13
select select "0"
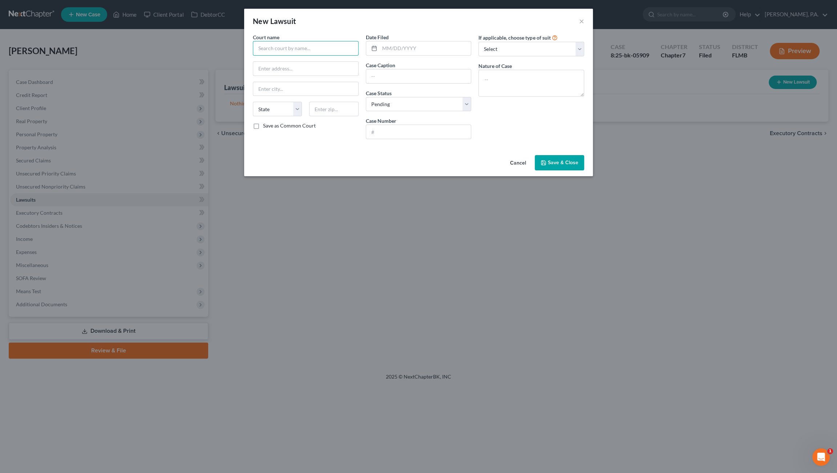
click at [293, 49] on input "text" at bounding box center [306, 48] width 106 height 15
type input "T"
click at [296, 62] on div "Polk County Clerk of Court" at bounding box center [297, 60] width 76 height 7
type input "Polk County Clerk of Court"
type input "[STREET_ADDRESS]"
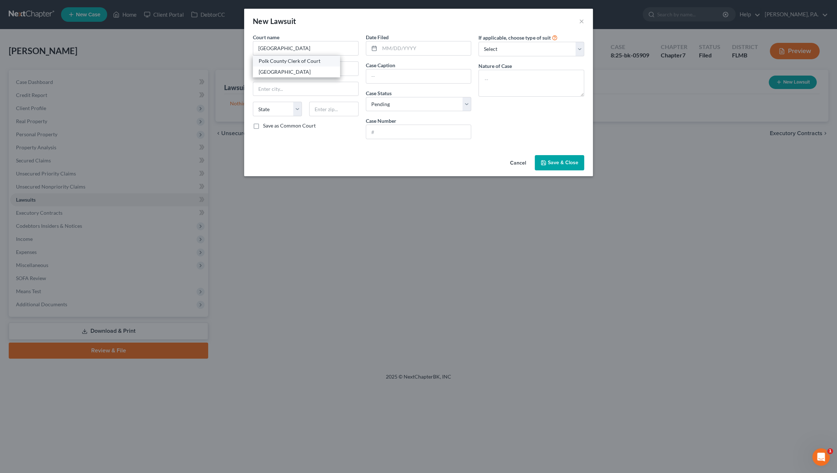
type input "Bartow"
select select "9"
type input "33830"
click at [394, 52] on input "text" at bounding box center [426, 48] width 92 height 14
type input "[DATE]"
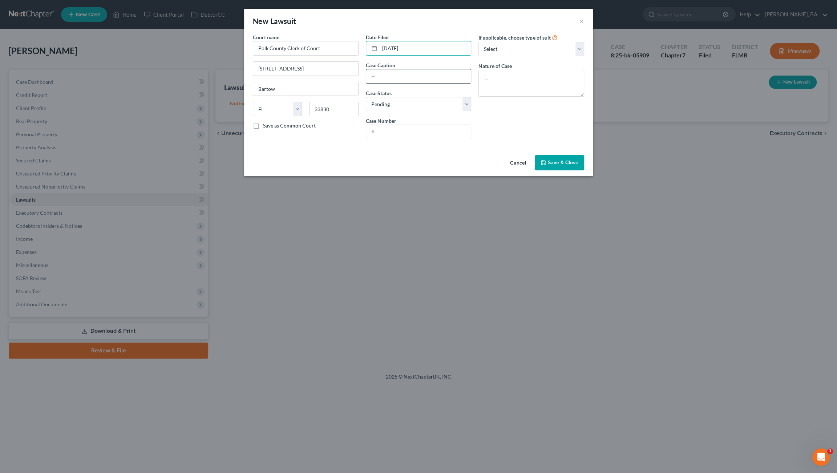
click at [403, 77] on input "text" at bounding box center [418, 76] width 105 height 14
type input "TD Bank USA, N.A. v. [PERSON_NAME]"
click at [392, 104] on select "Select Pending On Appeal Concluded" at bounding box center [419, 104] width 106 height 15
select select "2"
click at [366, 97] on select "Select Pending On Appeal Concluded" at bounding box center [419, 104] width 106 height 15
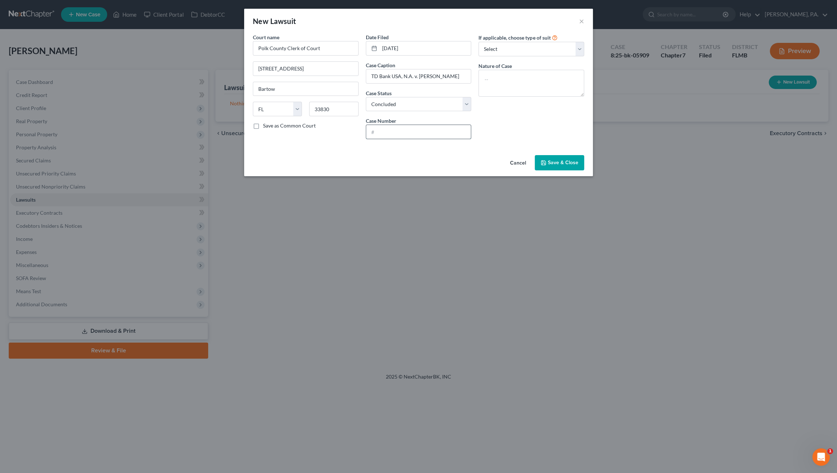
click at [403, 133] on input "text" at bounding box center [418, 132] width 105 height 14
type input "2024SC013366000000"
click at [502, 73] on textarea at bounding box center [531, 83] width 106 height 27
type textarea "t"
type textarea "Credit Card Default"
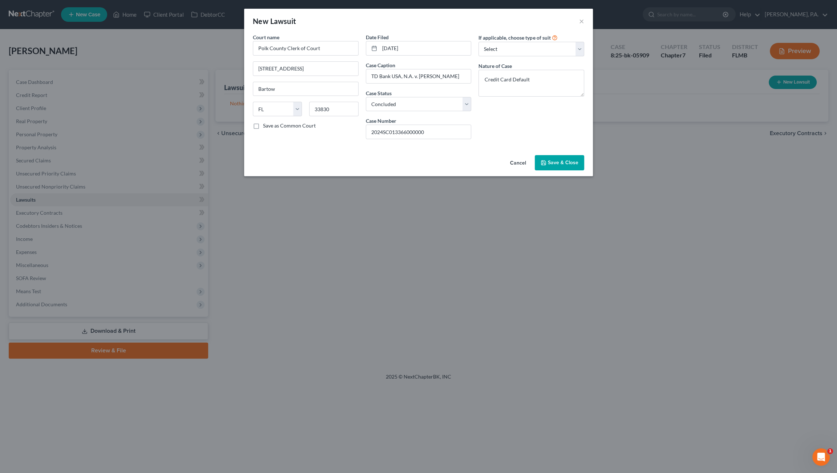
click at [569, 164] on span "Save & Close" at bounding box center [563, 162] width 31 height 6
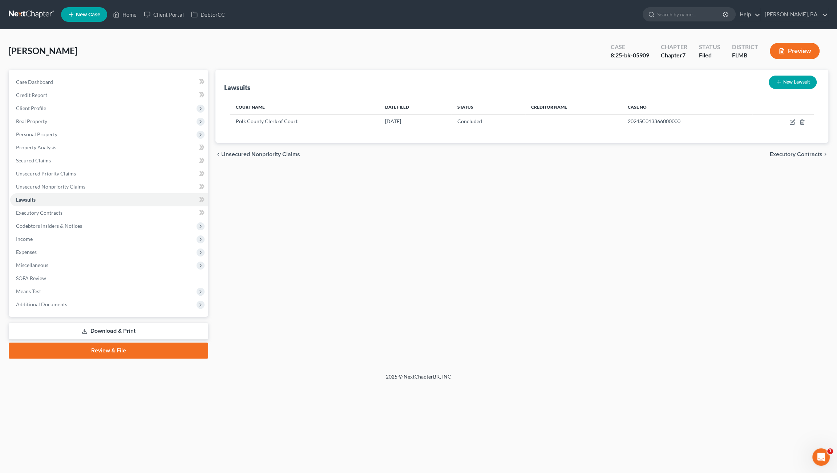
click at [96, 331] on link "Download & Print" at bounding box center [108, 331] width 199 height 17
